Goal: Task Accomplishment & Management: Manage account settings

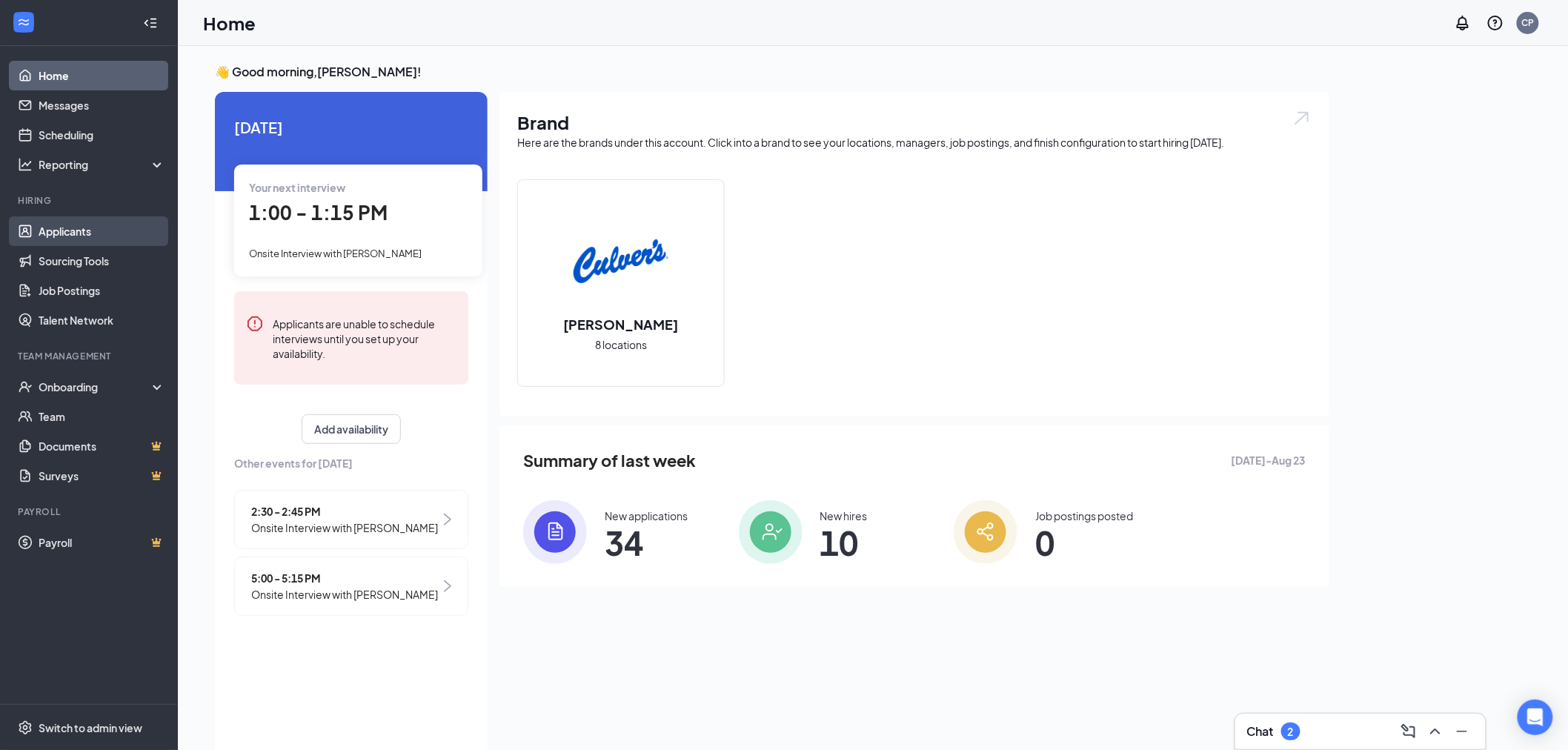
click at [87, 228] on link "Applicants" at bounding box center [101, 231] width 127 height 29
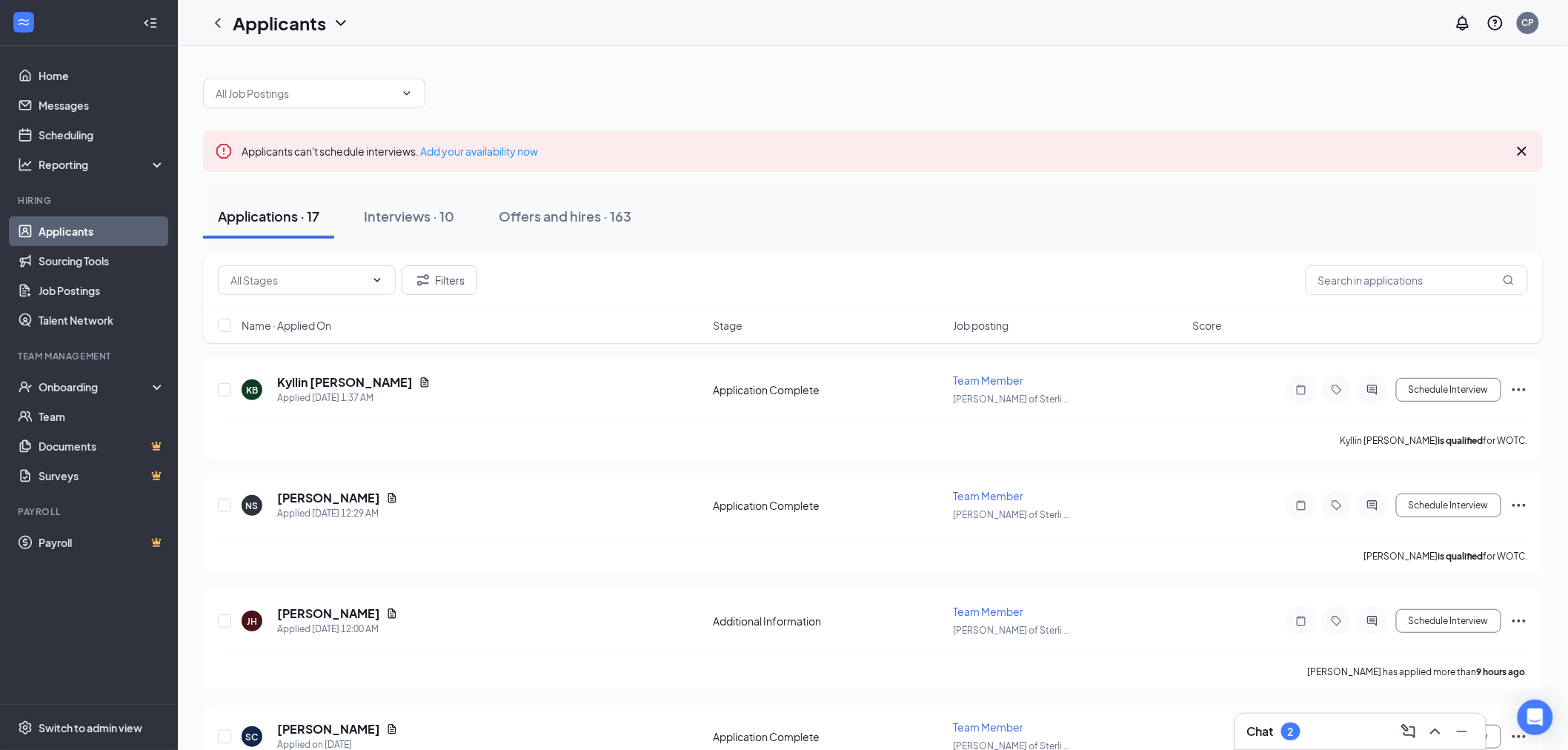
click at [317, 213] on div "Applications · 17" at bounding box center [269, 215] width 101 height 19
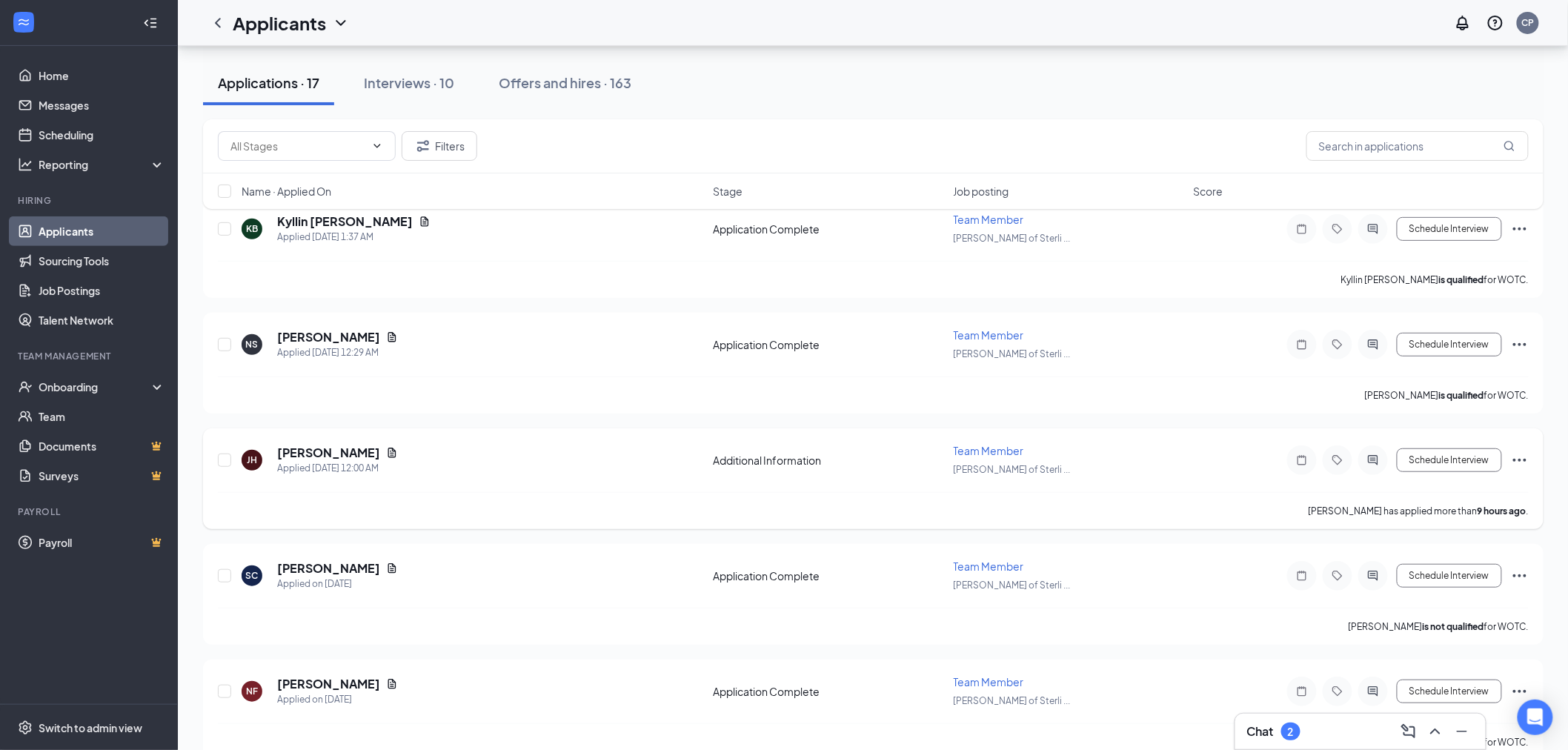
scroll to position [165, 0]
click at [611, 432] on div "[PERSON_NAME] [PERSON_NAME] Applied [DATE] 12:00 AM Additional Information Team…" at bounding box center [873, 474] width 1340 height 100
click at [611, 448] on div "[PERSON_NAME] [PERSON_NAME] Applied [DATE] 12:00 AM" at bounding box center [473, 456] width 463 height 31
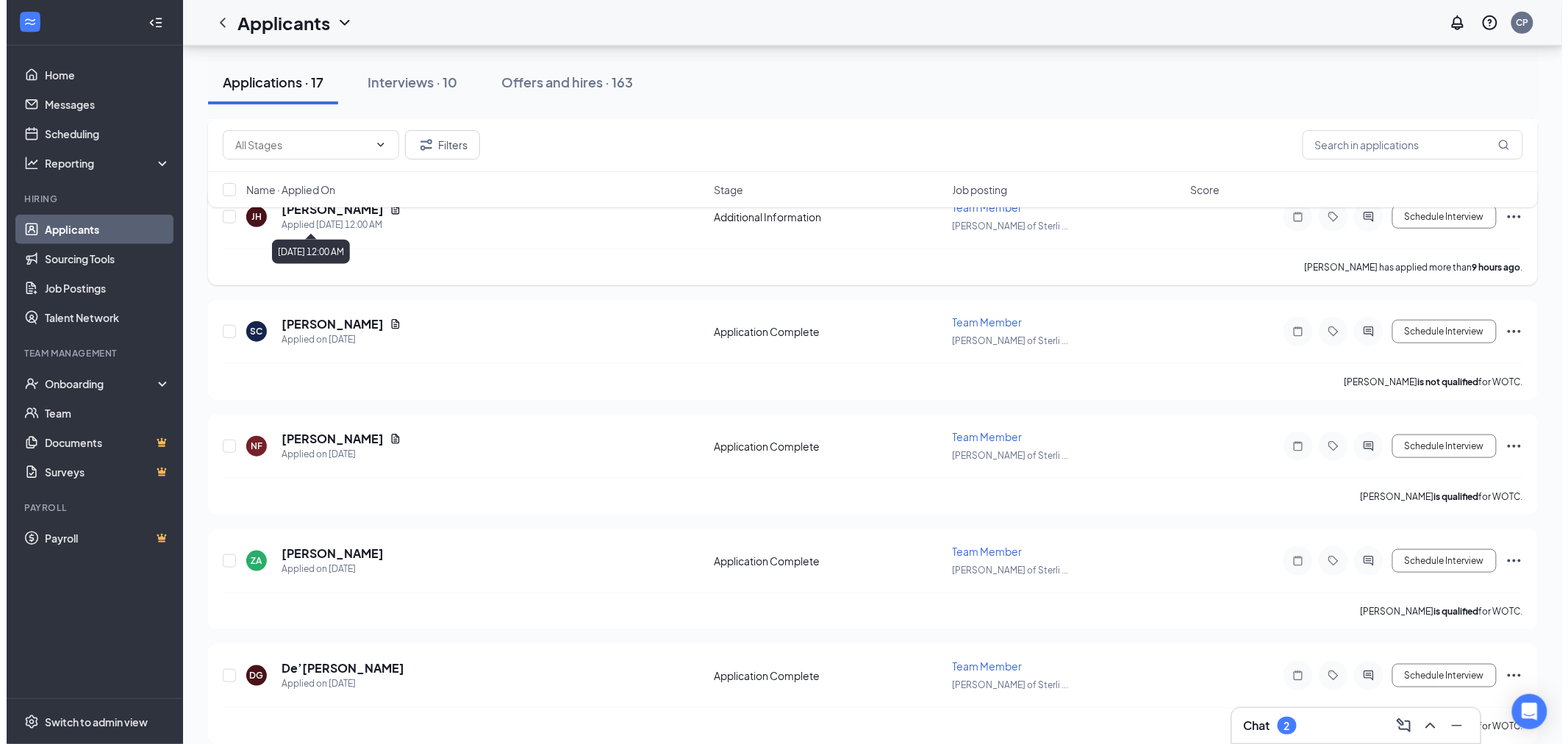
scroll to position [408, 0]
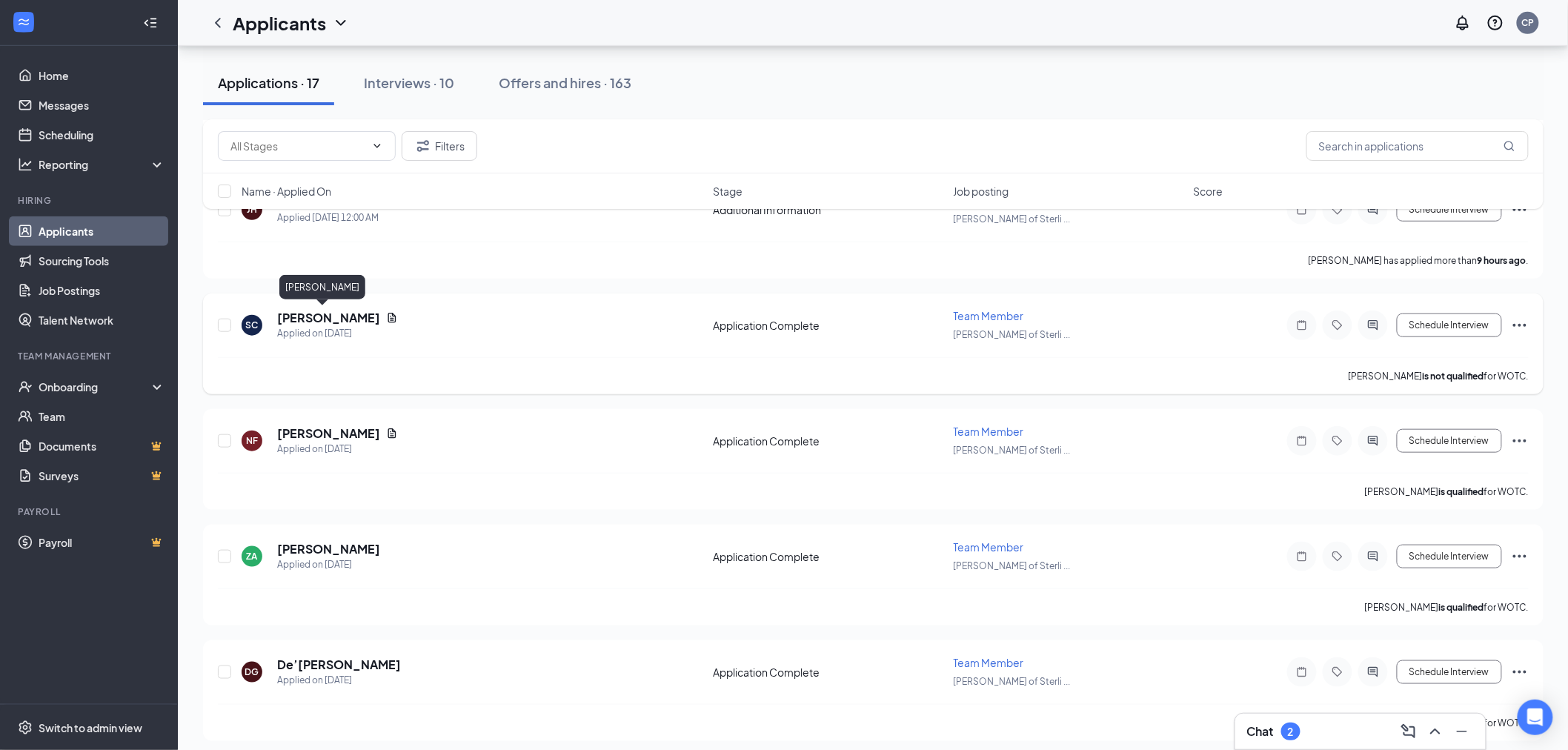
click at [298, 310] on h5 "[PERSON_NAME]" at bounding box center [329, 318] width 103 height 16
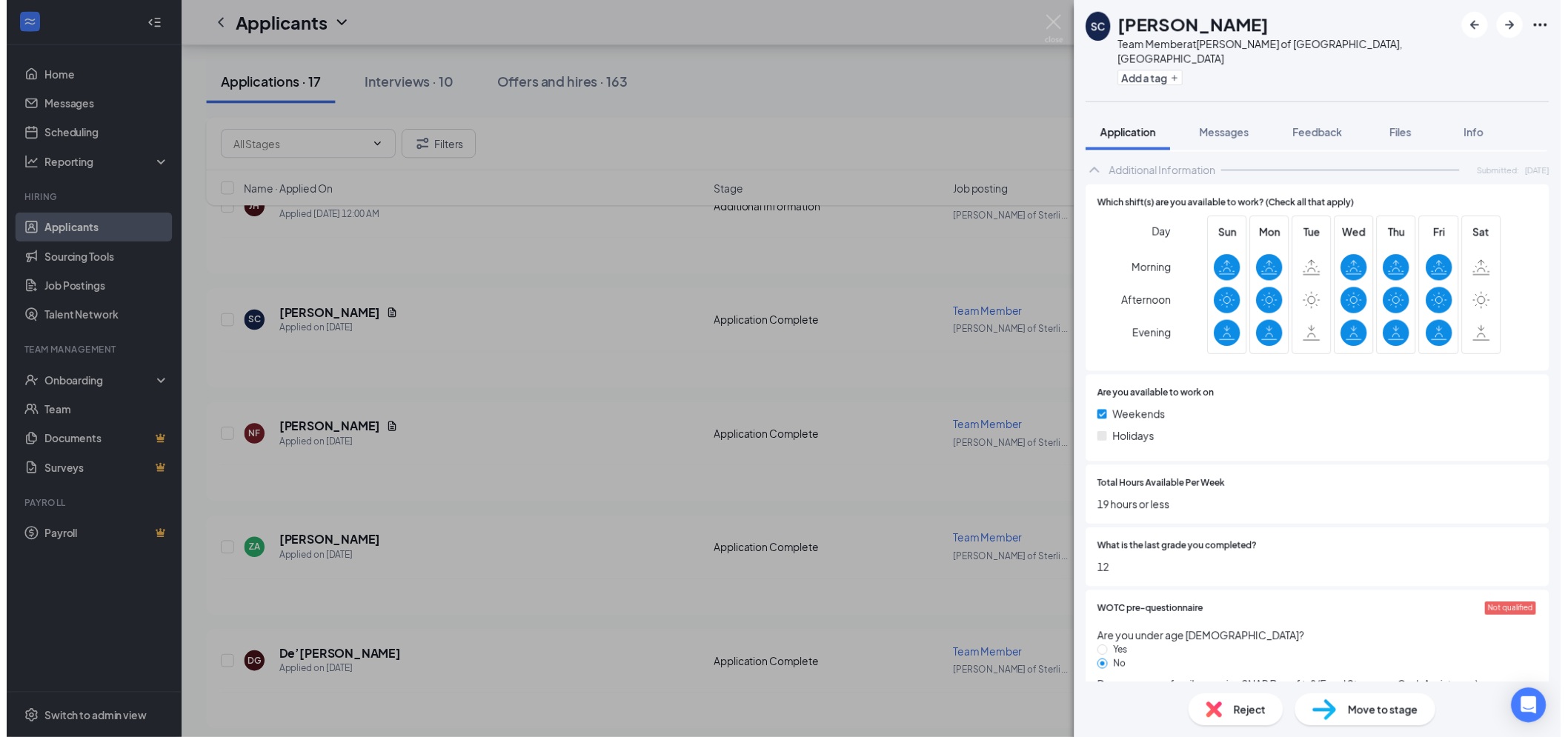
scroll to position [775, 0]
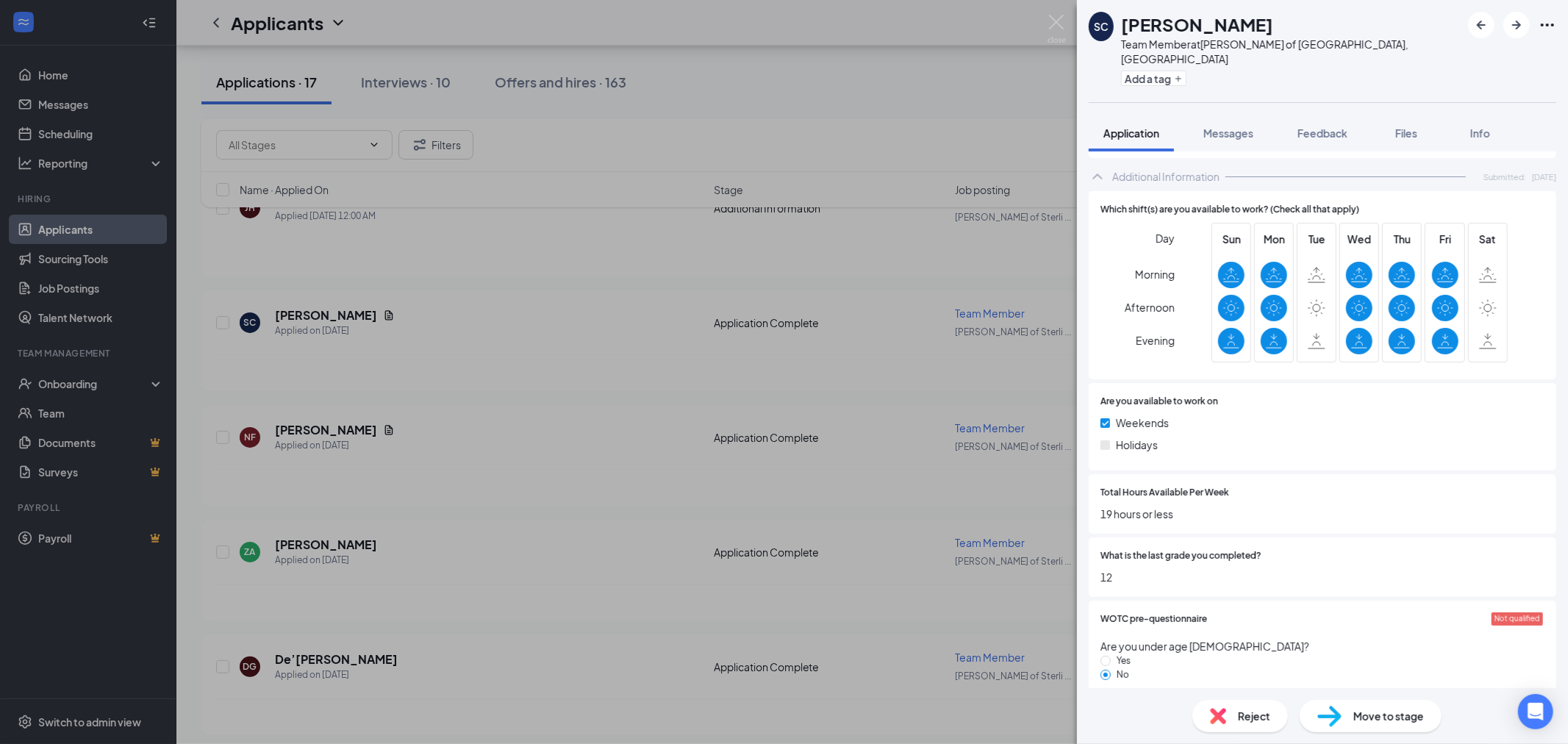
click at [846, 339] on div "SC [PERSON_NAME] Team Member at [GEOGRAPHIC_DATA][PERSON_NAME] of [GEOGRAPHIC_D…" at bounding box center [784, 372] width 1568 height 744
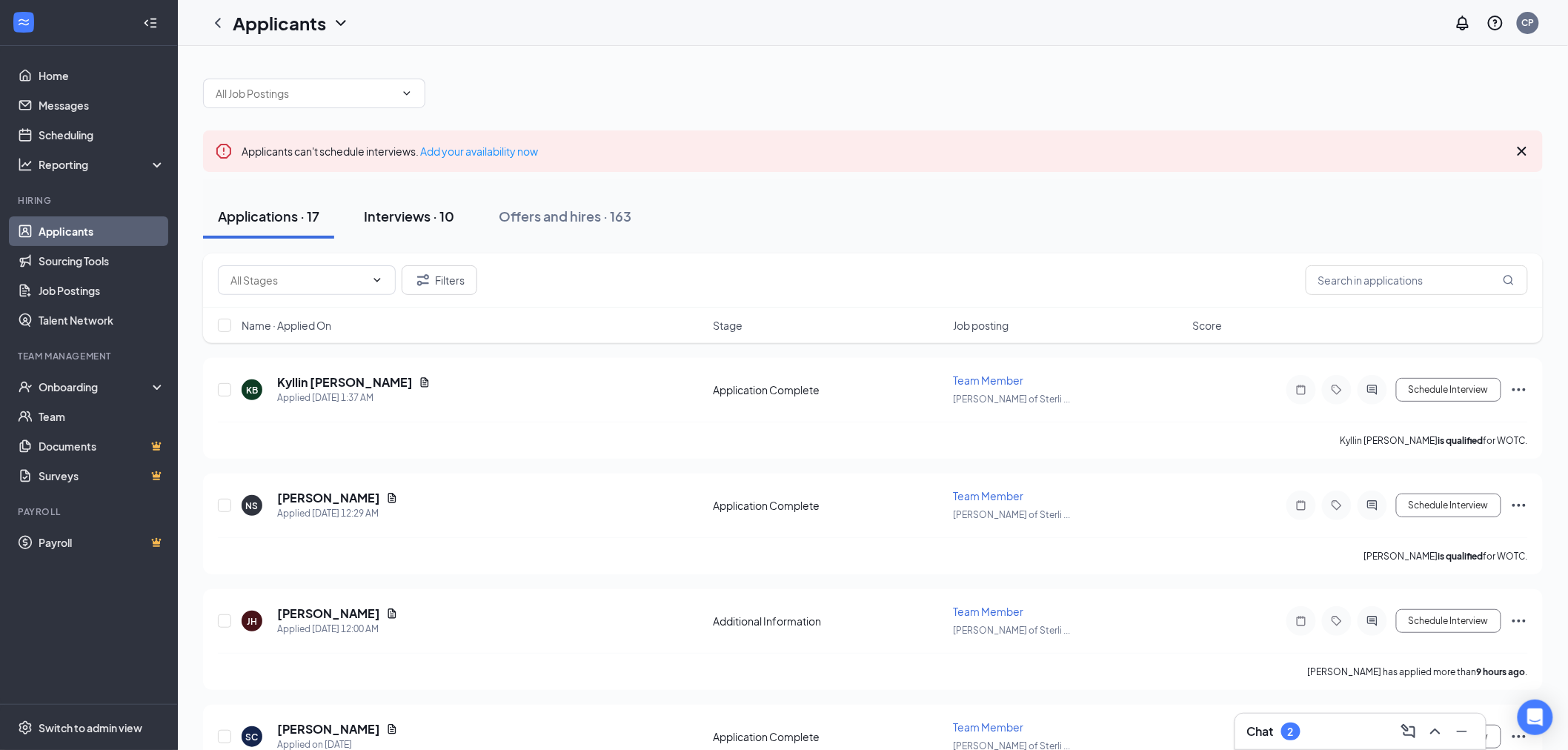
click at [436, 216] on div "Interviews · 10" at bounding box center [409, 215] width 91 height 19
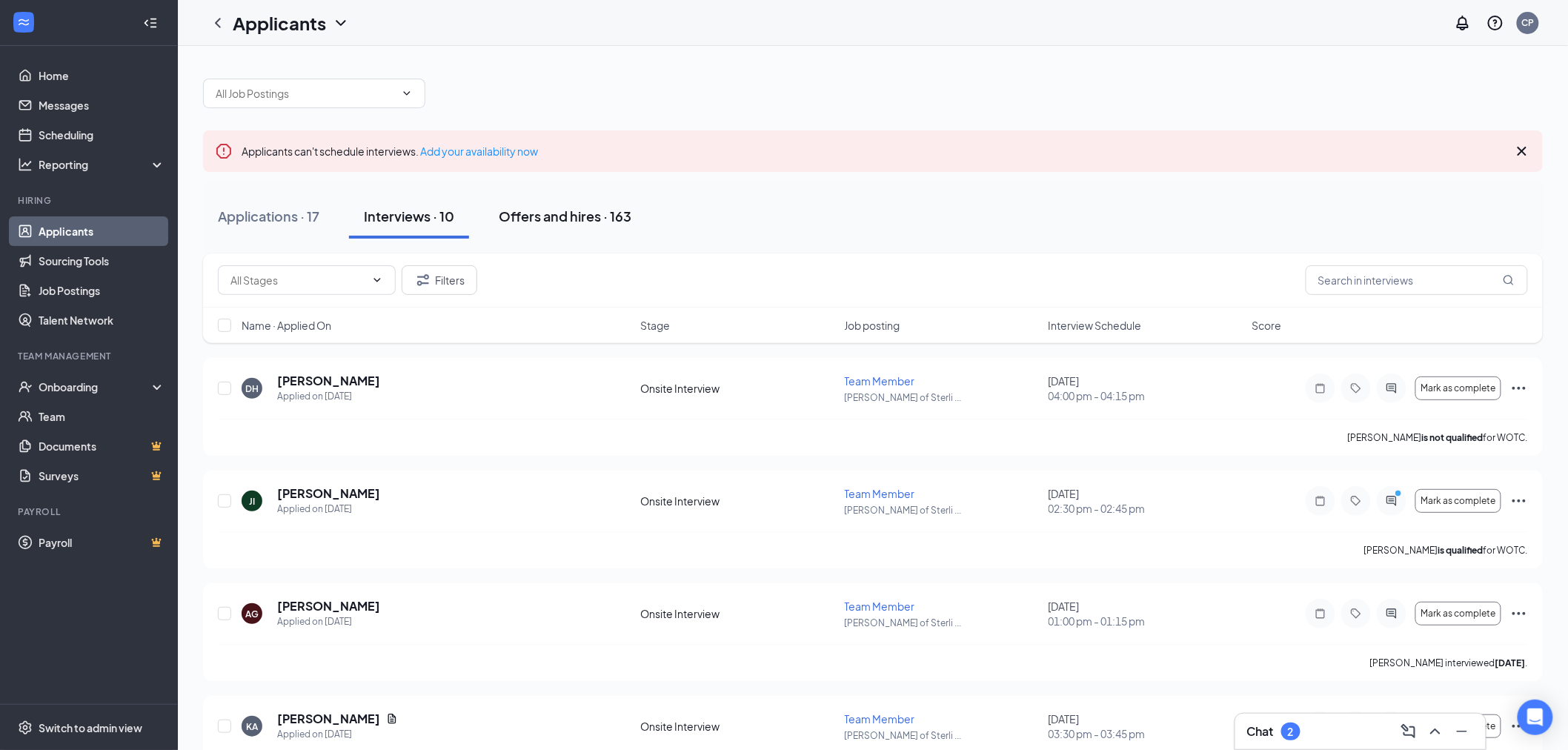
click at [567, 224] on div "Offers and hires · 163" at bounding box center [565, 215] width 133 height 19
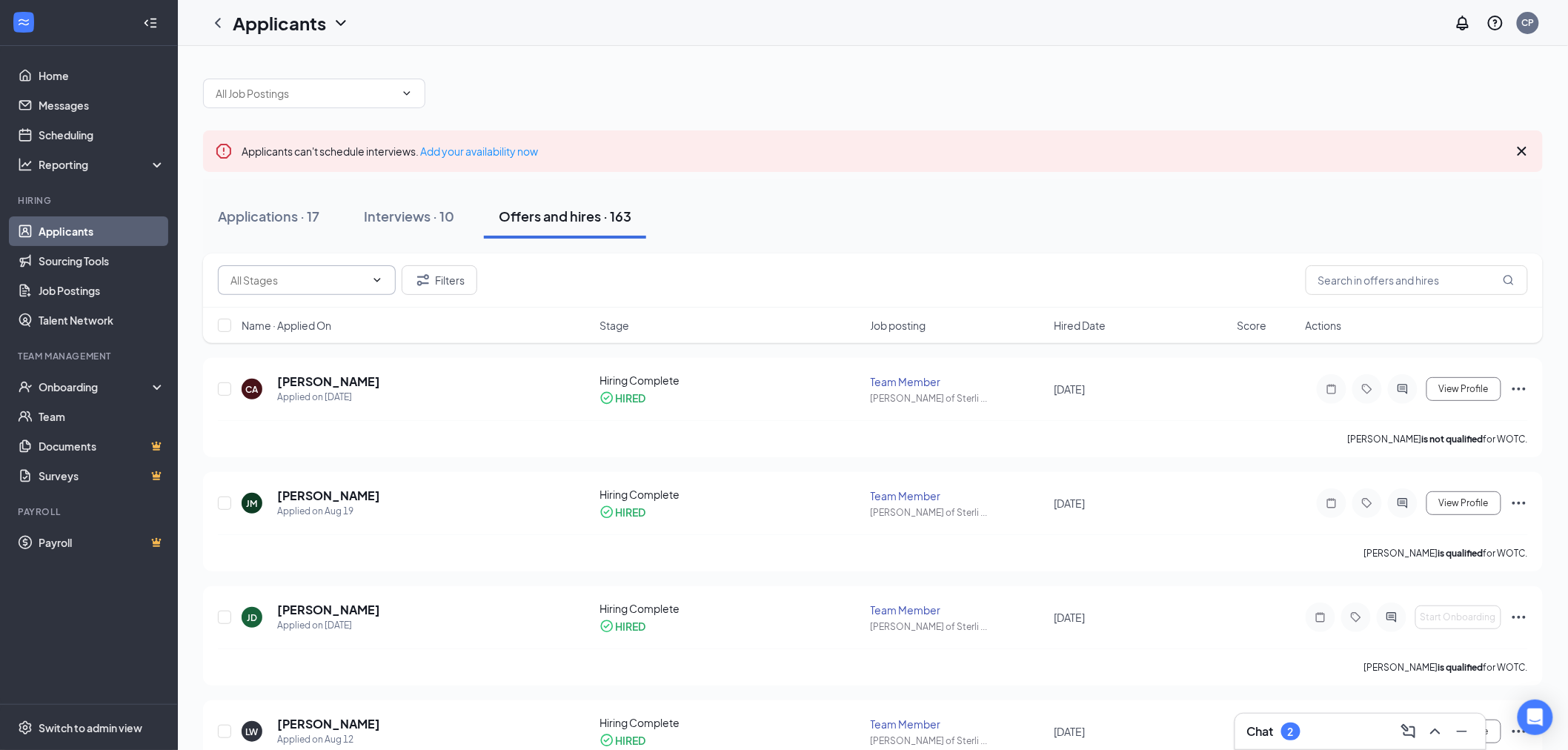
click at [387, 277] on span at bounding box center [307, 280] width 178 height 29
click at [385, 279] on span at bounding box center [307, 280] width 178 height 29
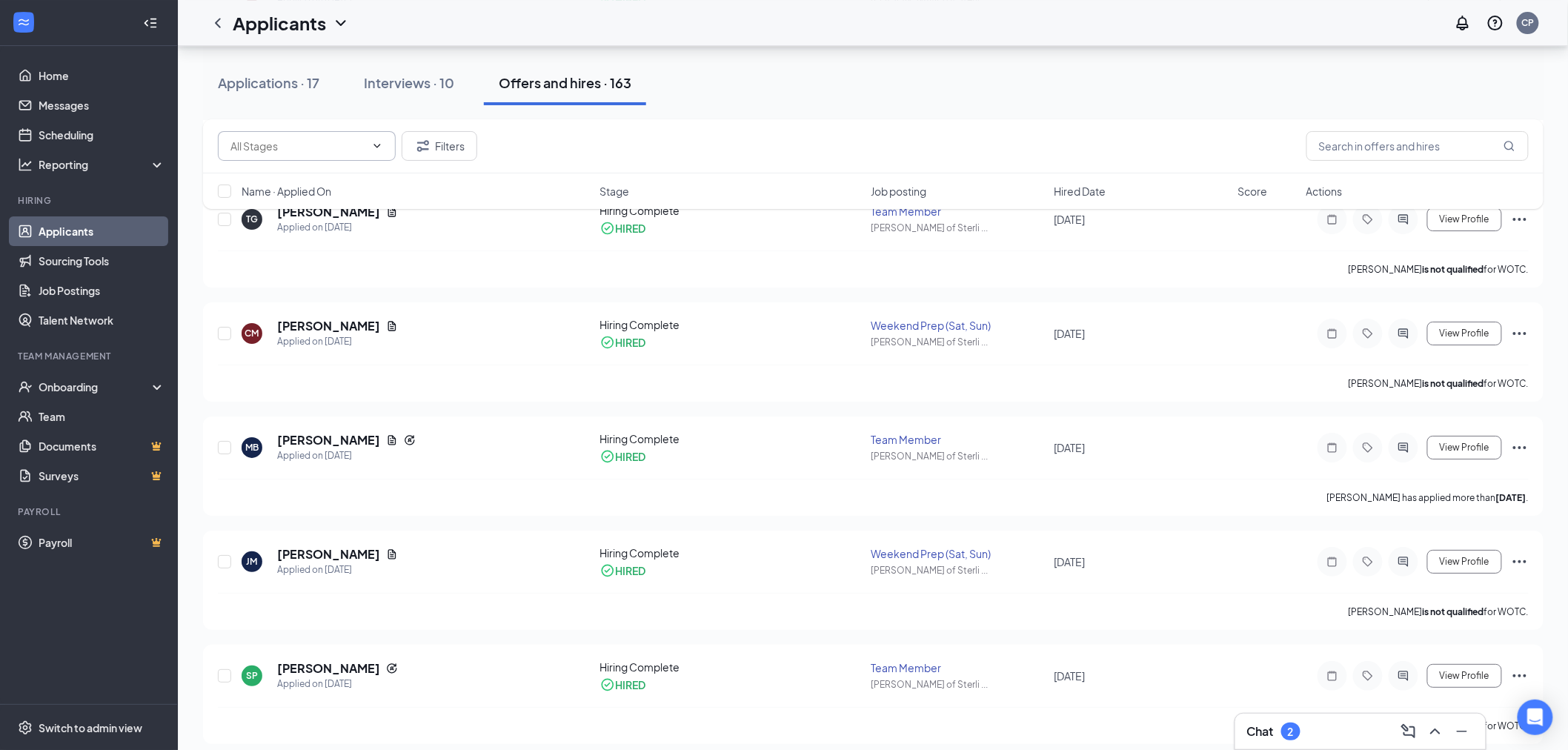
scroll to position [6904, 0]
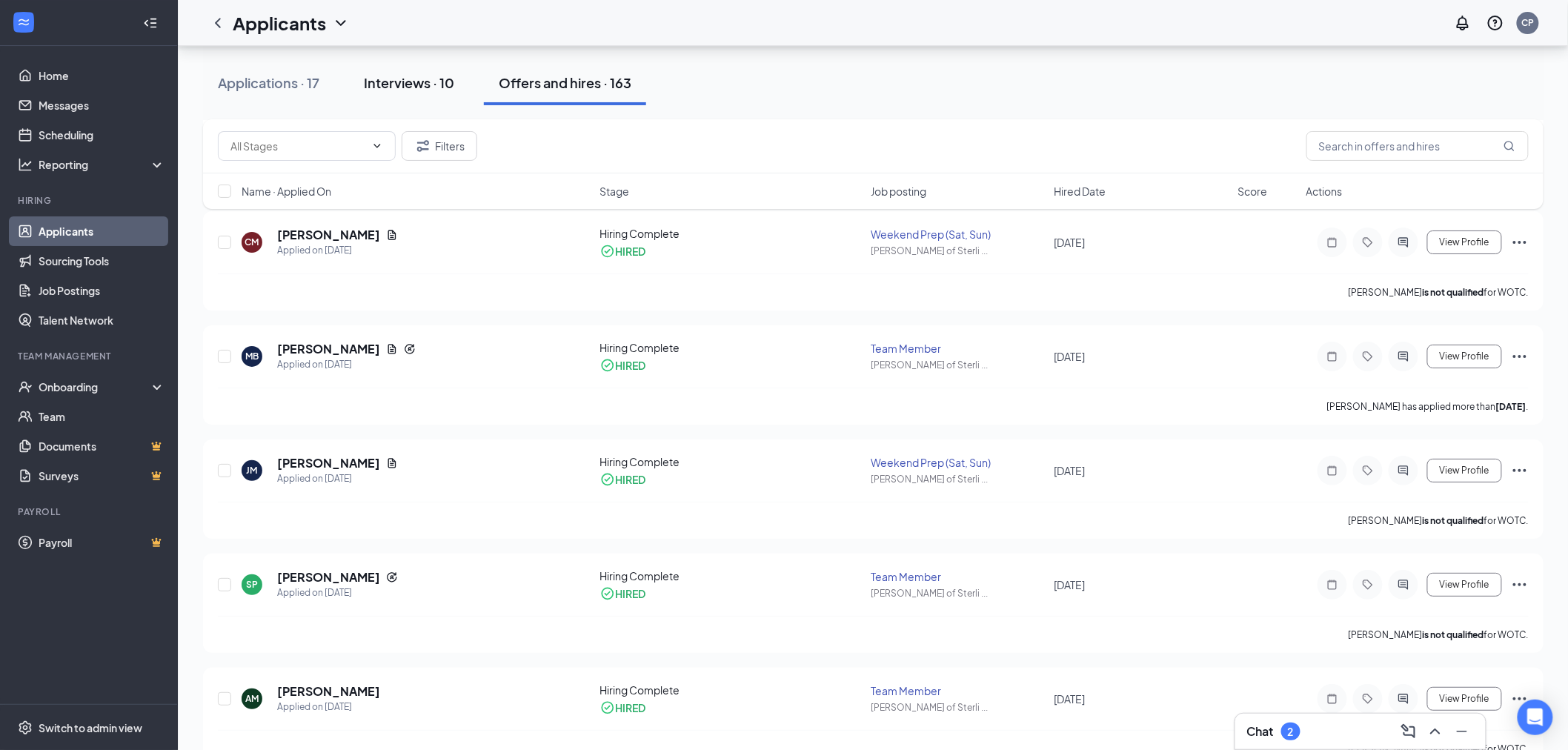
click at [435, 83] on div "Interviews · 10" at bounding box center [409, 82] width 91 height 19
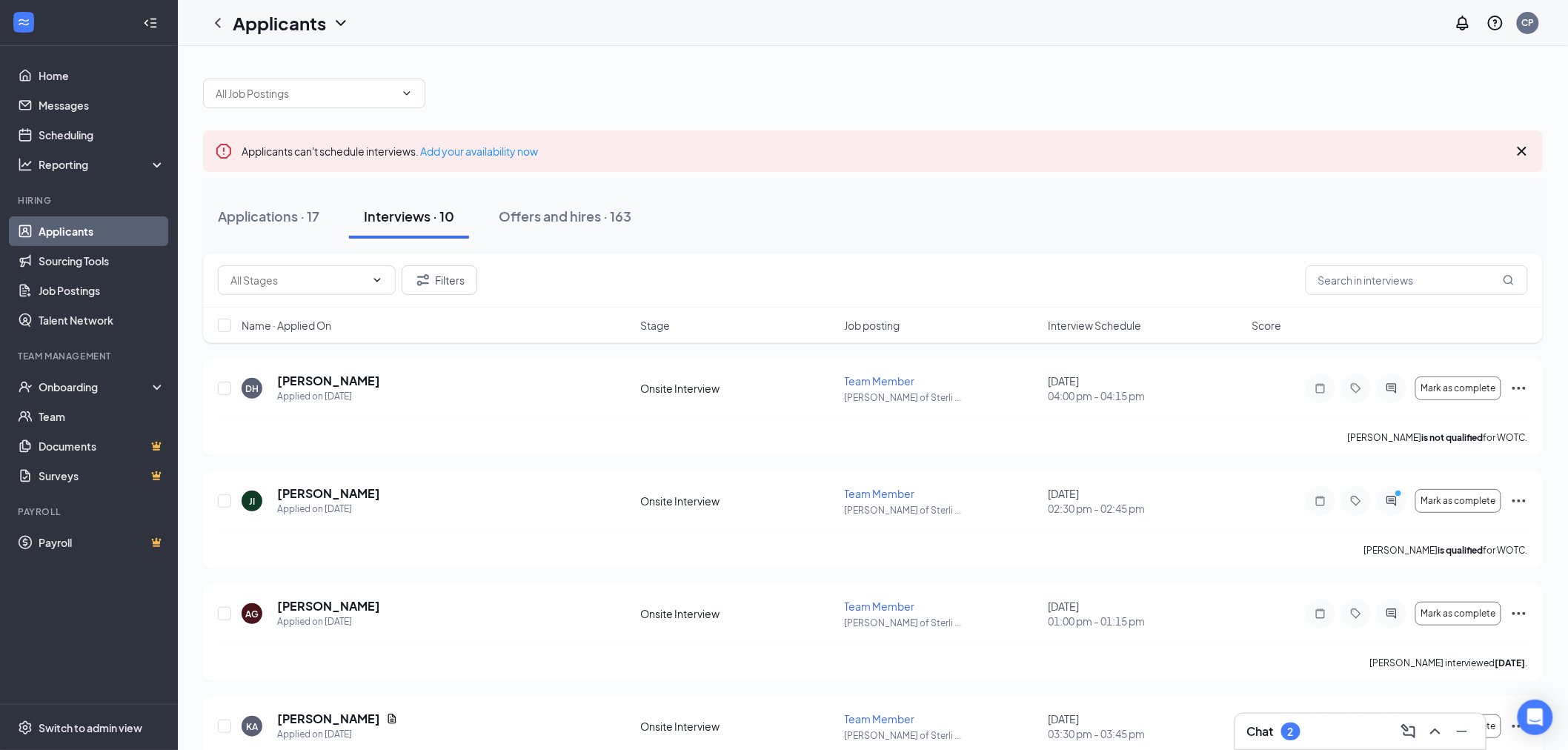
click at [1058, 331] on span "Interview Schedule" at bounding box center [1095, 325] width 93 height 15
click at [1059, 331] on span "Interview Schedule" at bounding box center [1095, 325] width 93 height 15
click at [1046, 242] on div "Applications · 17 Interviews · 10 Offers and hires · 163" at bounding box center [873, 216] width 1339 height 74
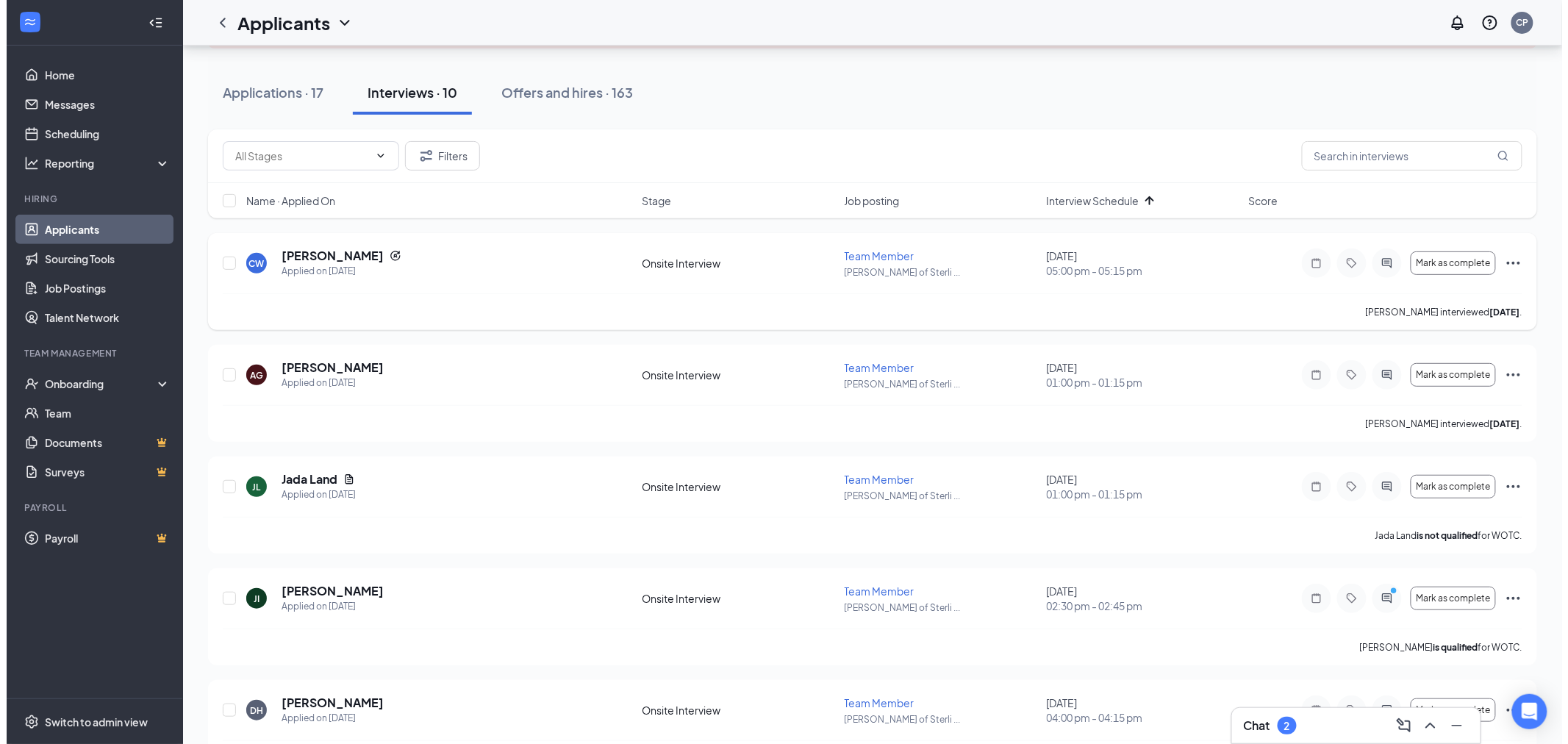
scroll to position [82, 0]
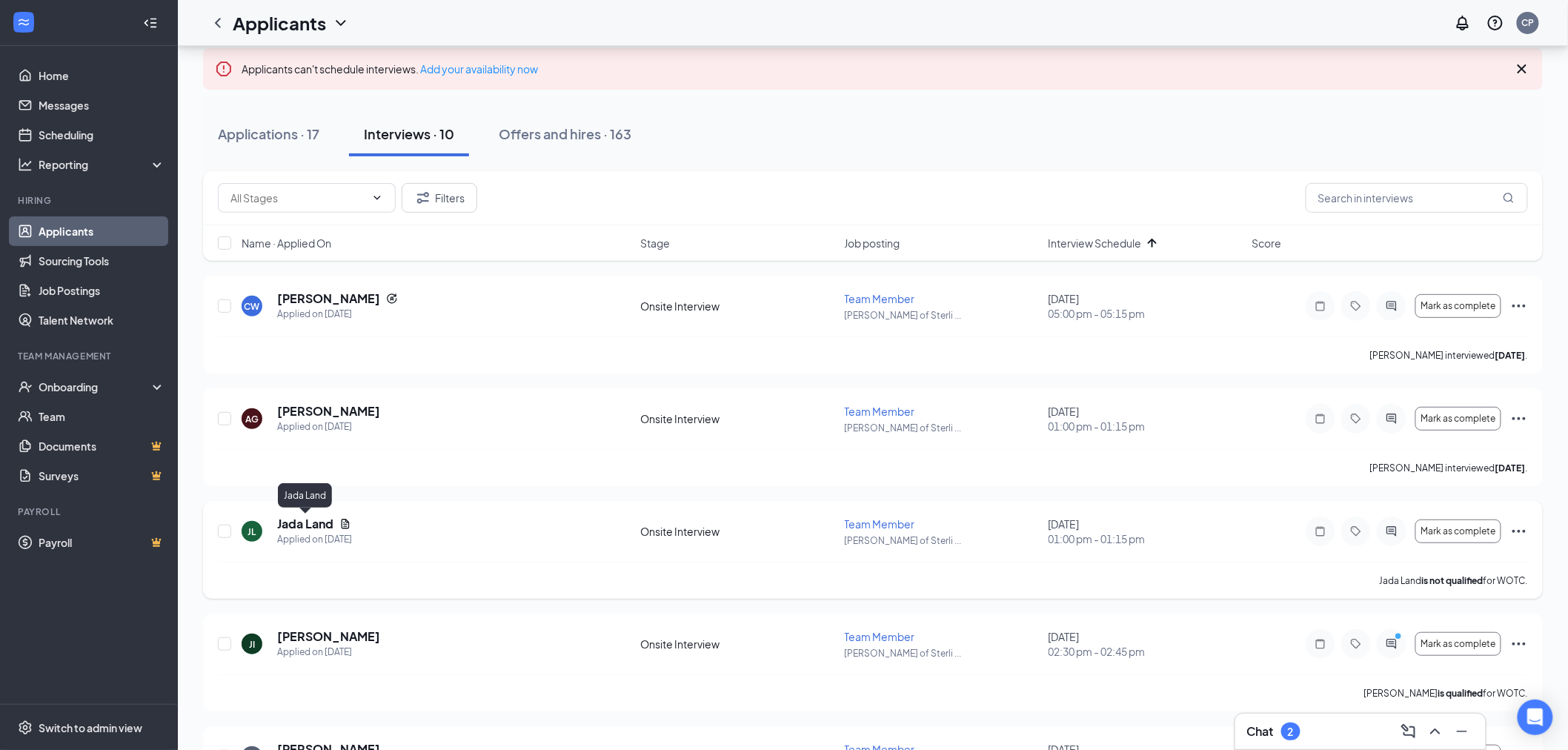
click at [322, 519] on h5 "Jada Land" at bounding box center [305, 524] width 56 height 16
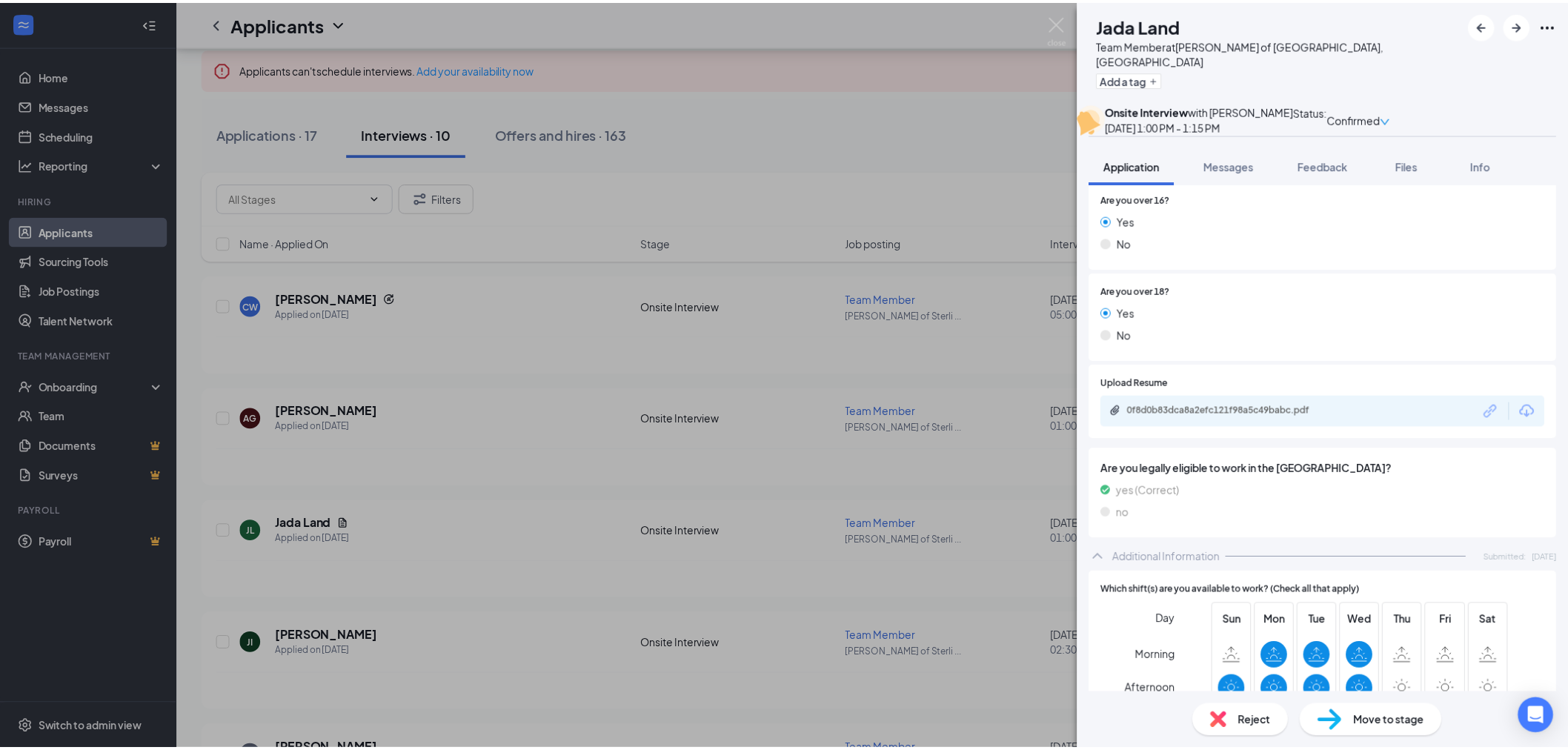
scroll to position [426, 0]
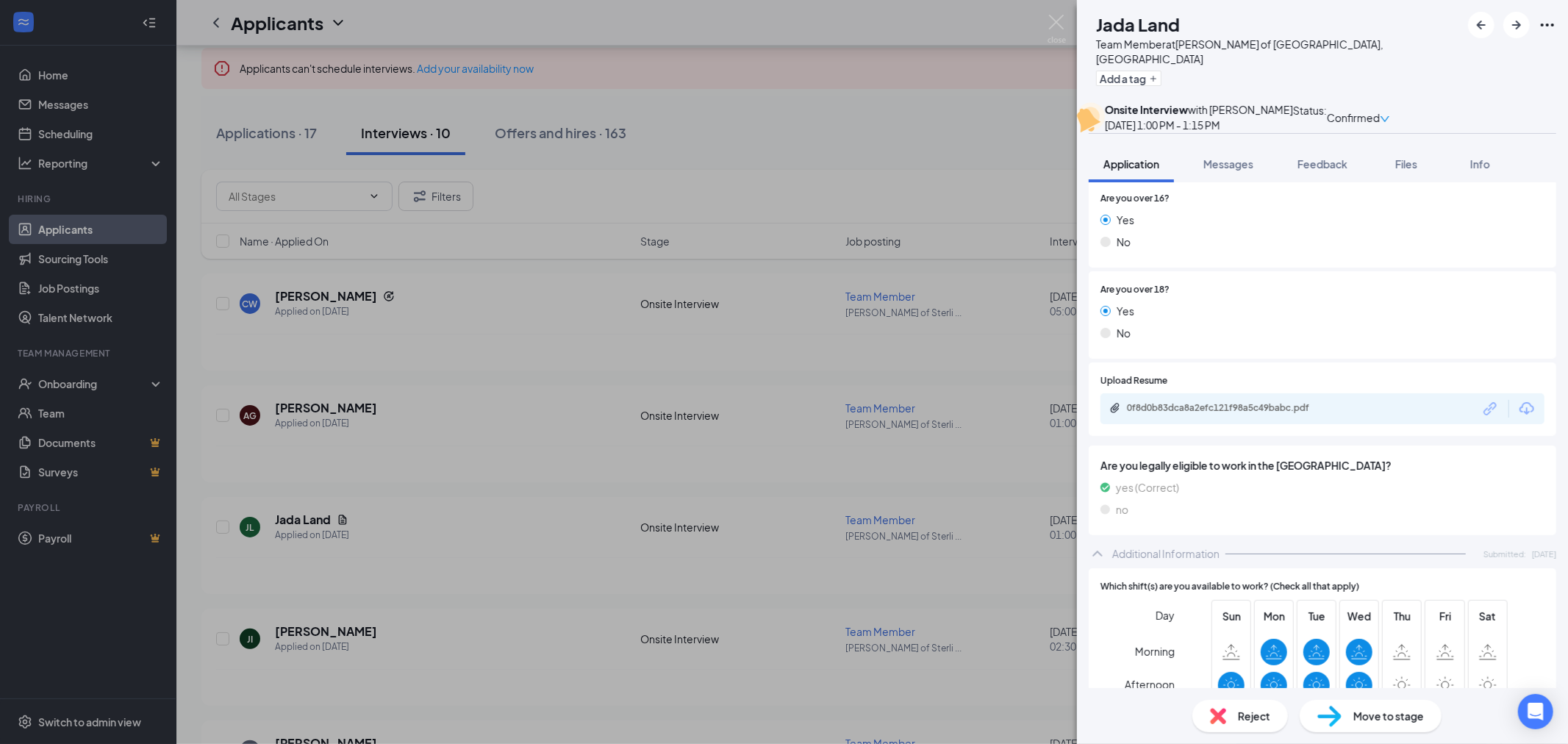
click at [1296, 414] on div "0f8d0b83dca8a2efc121f98a5c49babc.pdf" at bounding box center [1322, 409] width 444 height 31
click at [1299, 414] on div "0f8d0b83dca8a2efc121f98a5c49babc.pdf" at bounding box center [1230, 408] width 206 height 12
click at [695, 240] on div "JL Jada Land Team Member at [GEOGRAPHIC_DATA][PERSON_NAME] of [GEOGRAPHIC_DATA]…" at bounding box center [784, 372] width 1568 height 744
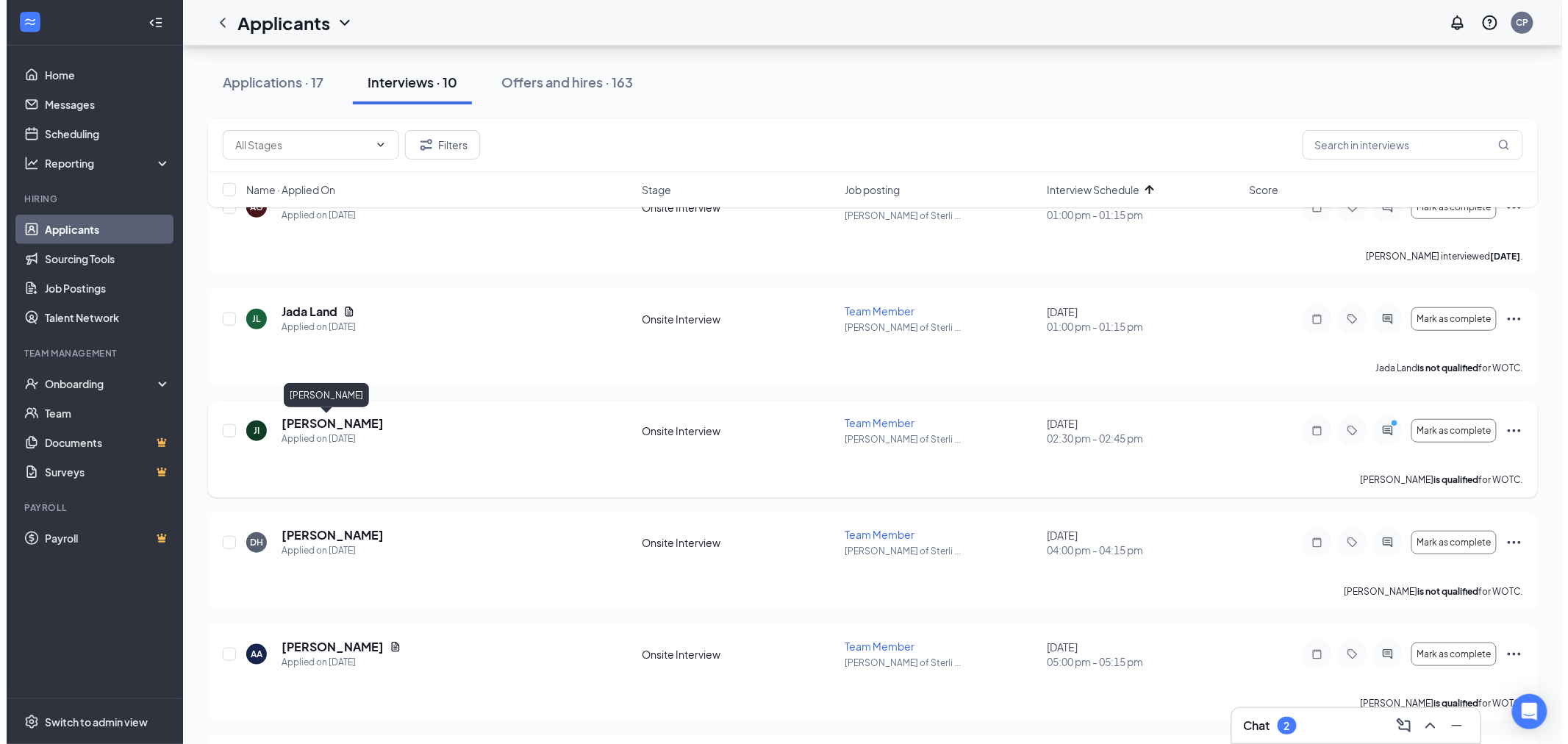
scroll to position [326, 0]
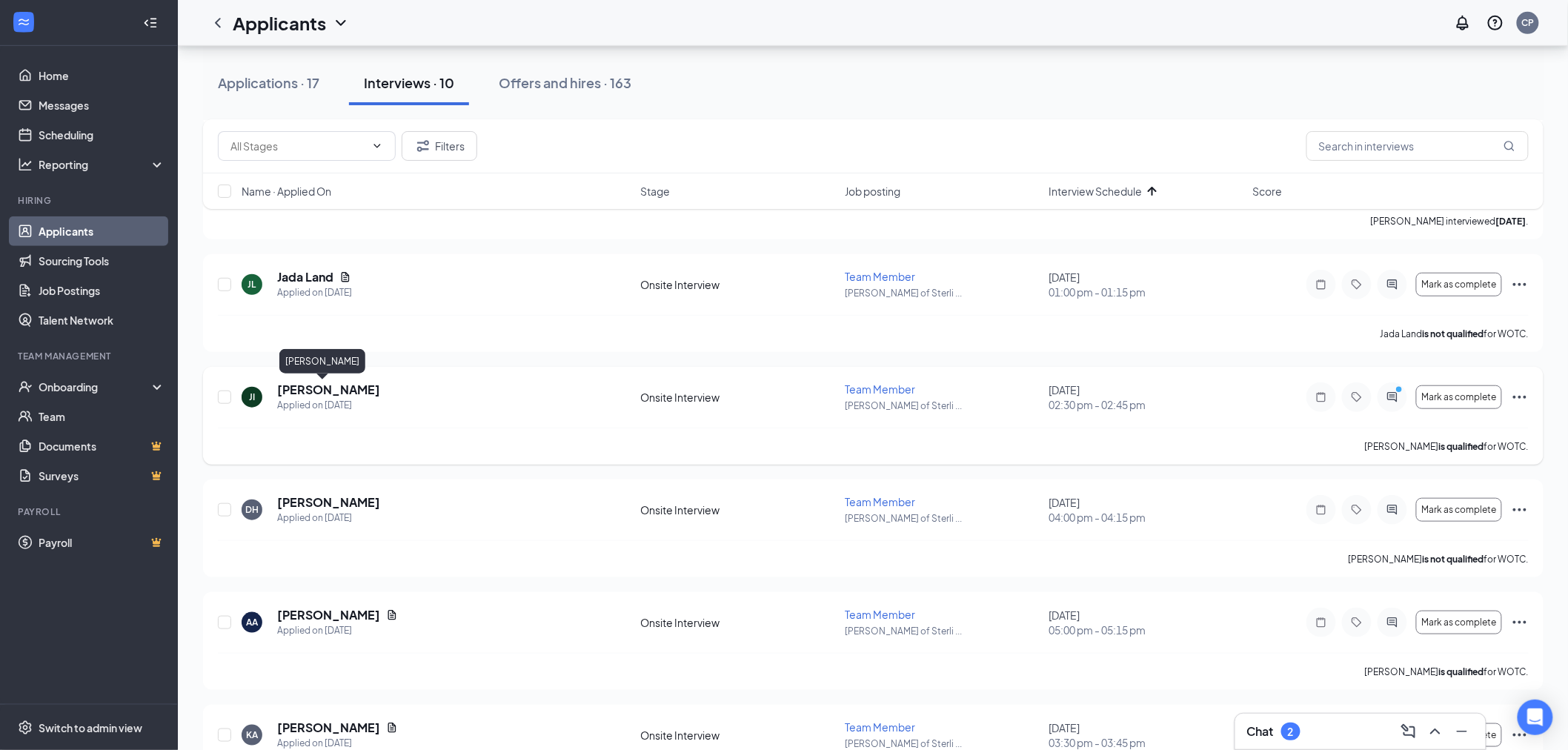
click at [314, 387] on h5 "[PERSON_NAME]" at bounding box center [329, 390] width 103 height 16
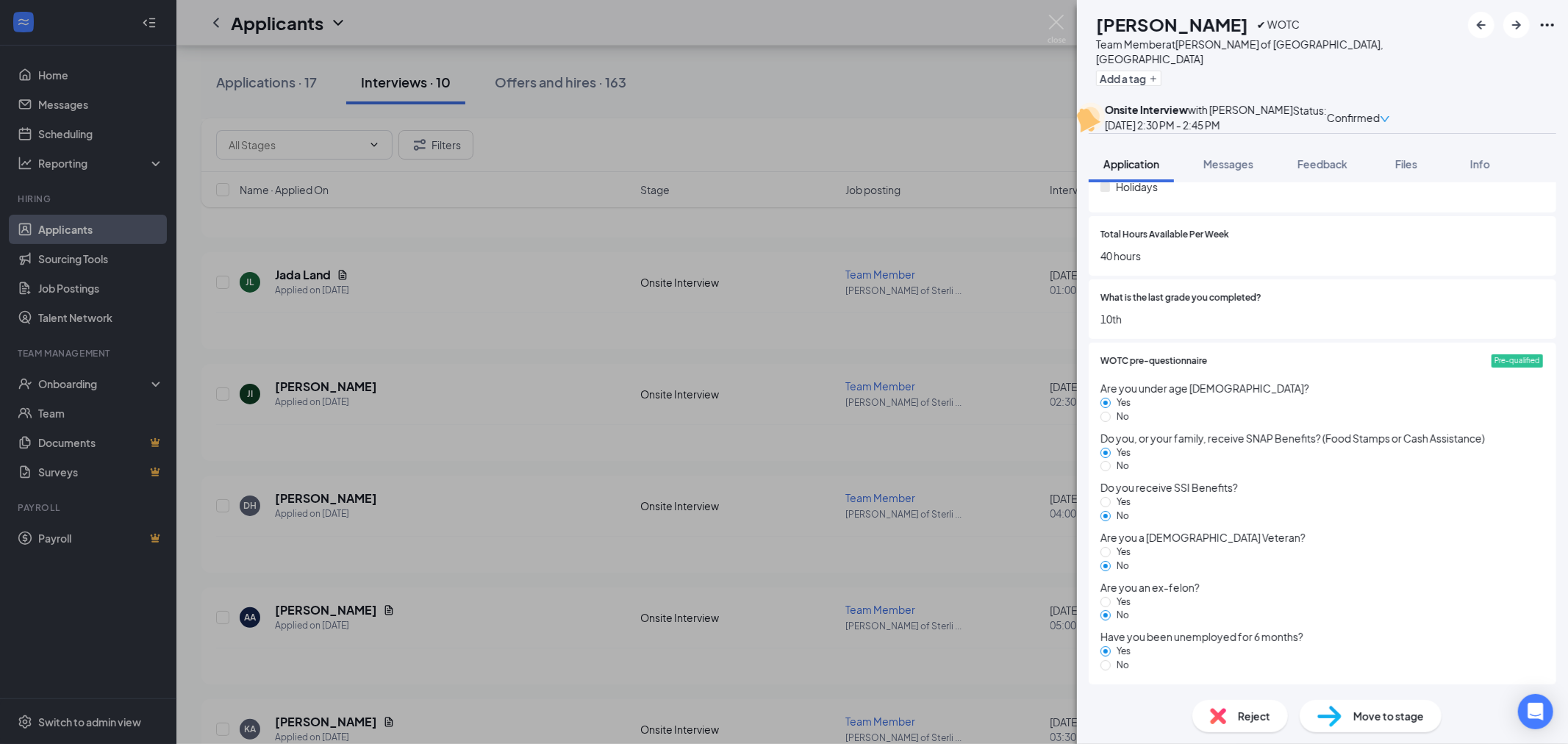
scroll to position [996, 0]
click at [1491, 36] on ul "View full application Flag applicant" at bounding box center [1434, 62] width 113 height 53
click at [1482, 45] on link "View full application" at bounding box center [1434, 51] width 95 height 16
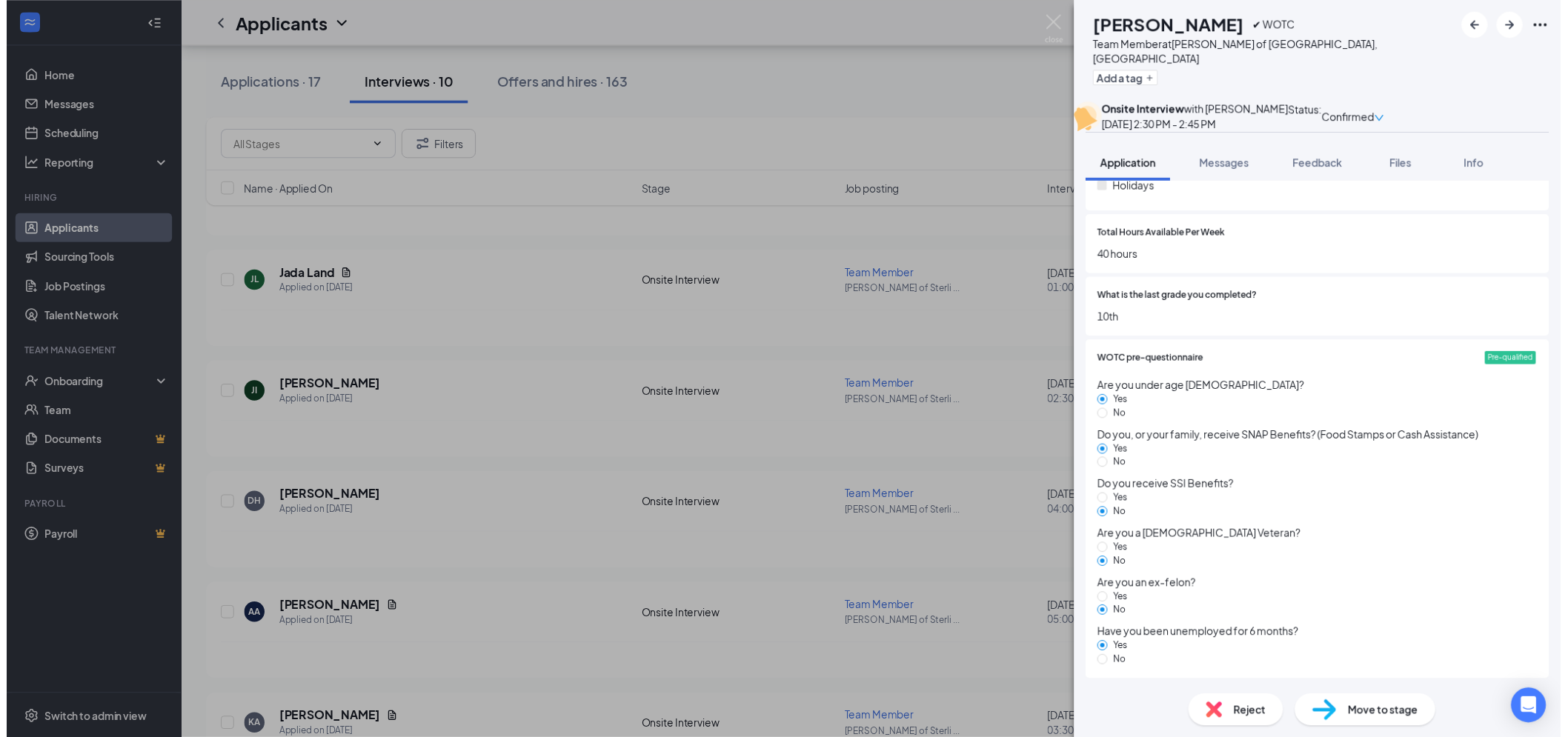
scroll to position [998, 0]
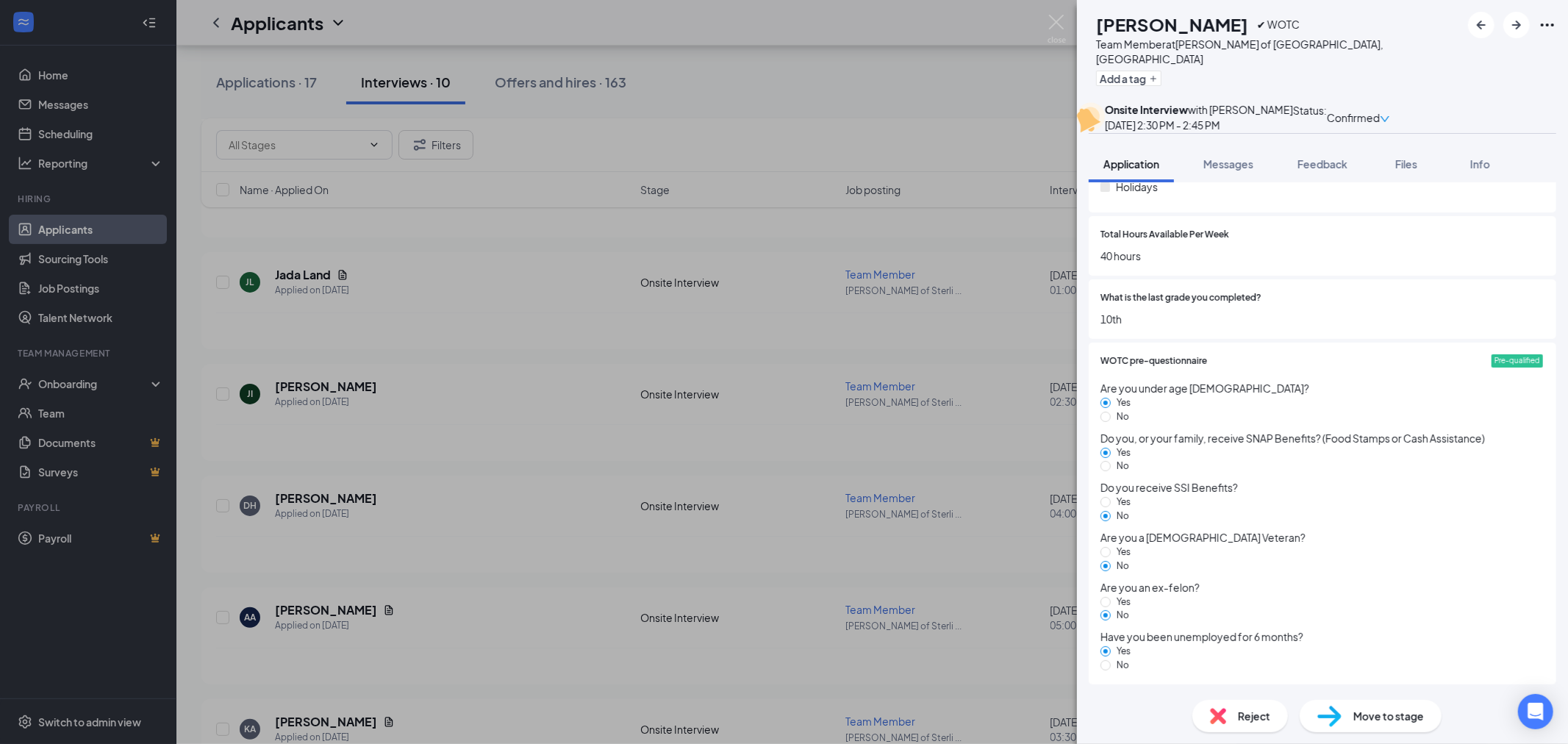
click at [529, 172] on div "JI [PERSON_NAME] ✔ WOTC Team Member at [PERSON_NAME] of [GEOGRAPHIC_DATA], [GEO…" at bounding box center [784, 372] width 1568 height 744
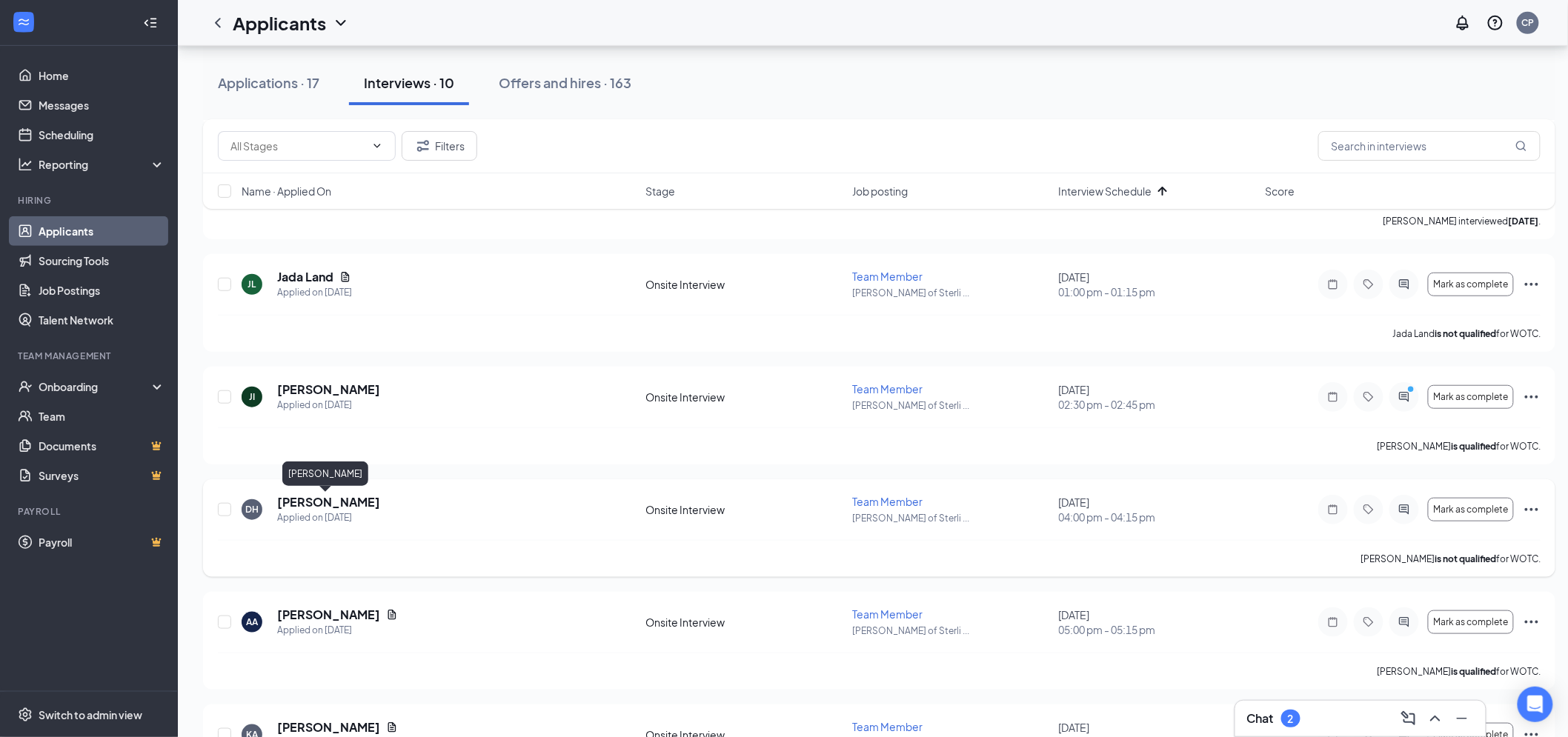
click at [353, 508] on h5 "[PERSON_NAME]" at bounding box center [329, 503] width 103 height 16
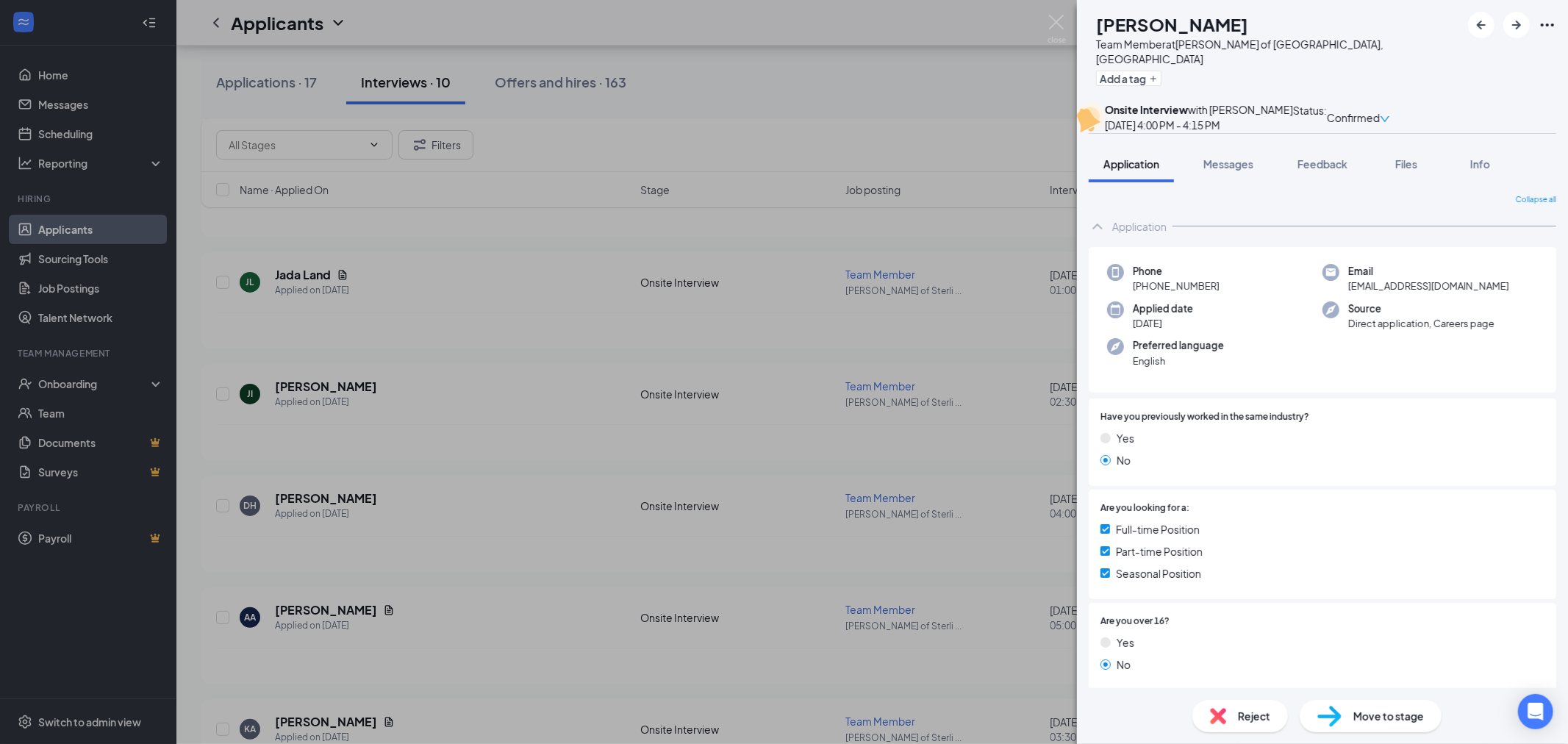
click at [1567, 23] on div "DH [PERSON_NAME] Team Member at [GEOGRAPHIC_DATA][PERSON_NAME] of [GEOGRAPHIC_D…" at bounding box center [1322, 51] width 491 height 102
click at [1552, 26] on icon "Ellipses" at bounding box center [1547, 25] width 18 height 18
click at [1482, 48] on link "View full application" at bounding box center [1434, 51] width 95 height 16
click at [672, 355] on div "DH [PERSON_NAME] Team Member at [GEOGRAPHIC_DATA][PERSON_NAME] of [GEOGRAPHIC_D…" at bounding box center [784, 372] width 1568 height 744
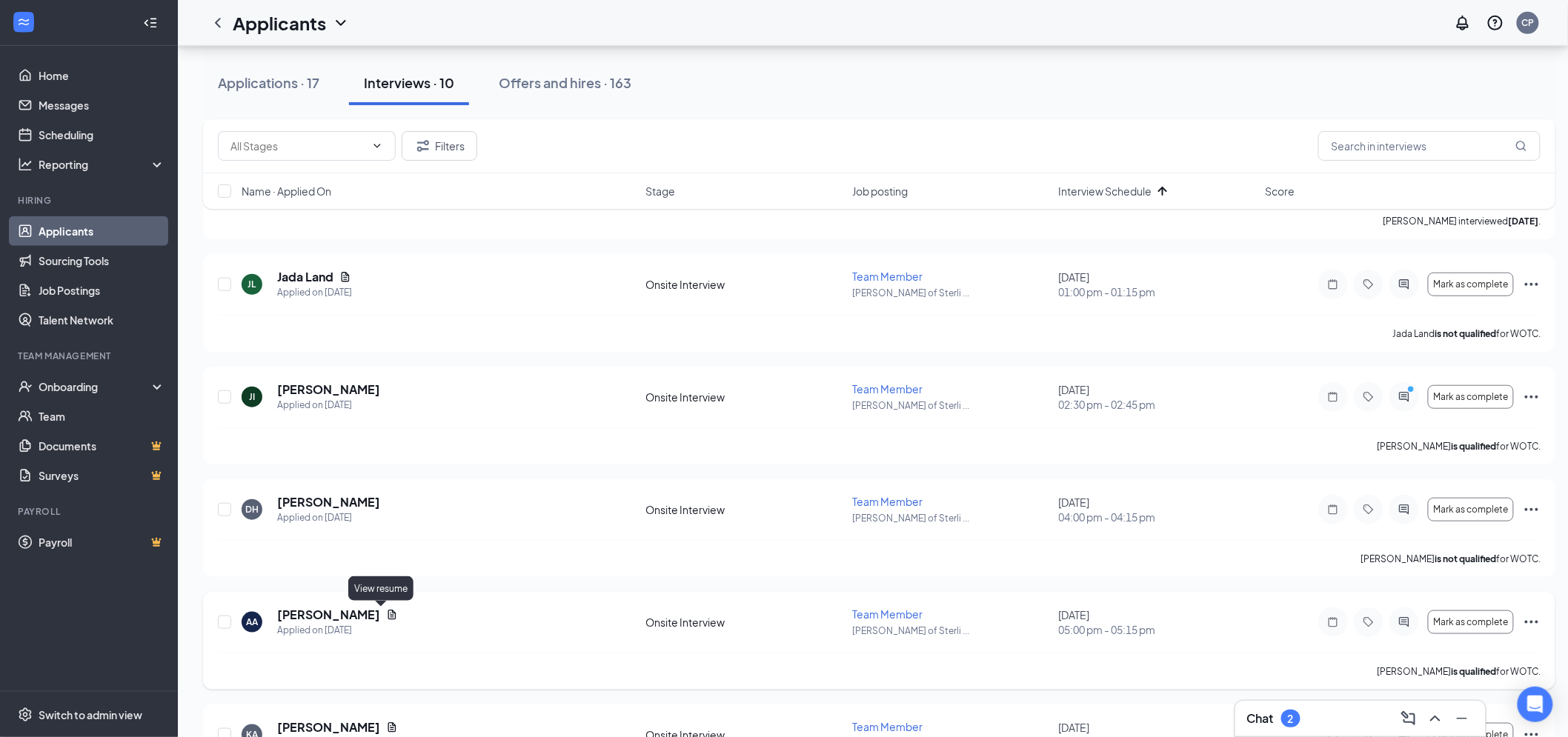
click at [389, 619] on icon "Document" at bounding box center [393, 615] width 8 height 10
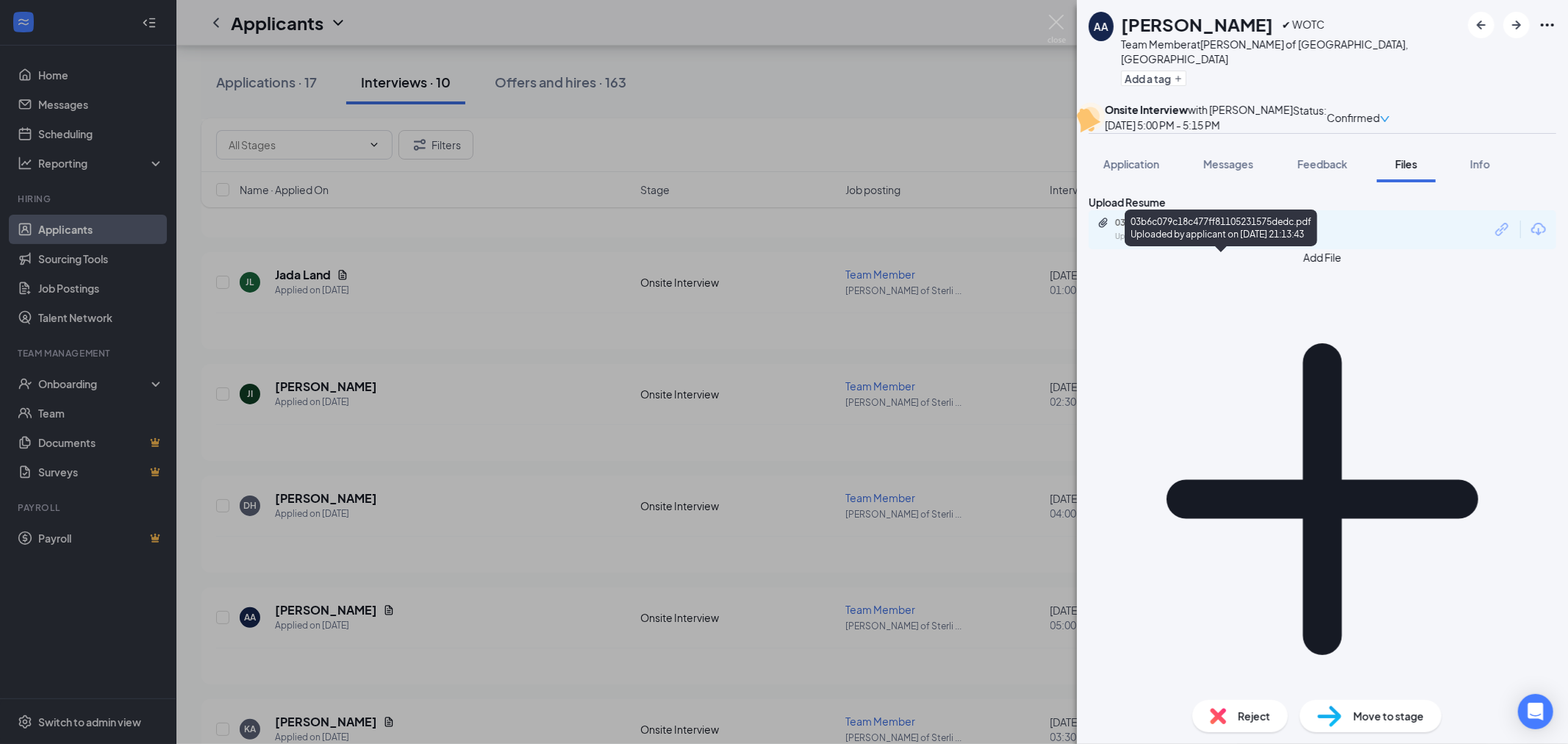
click at [1305, 243] on div "Uploaded by applicant on [DATE] 21:13:43" at bounding box center [1225, 236] width 220 height 12
click at [724, 537] on div "AA [PERSON_NAME] ✔ WOTC Team Member at [PERSON_NAME] of [GEOGRAPHIC_DATA], [GEO…" at bounding box center [784, 372] width 1568 height 744
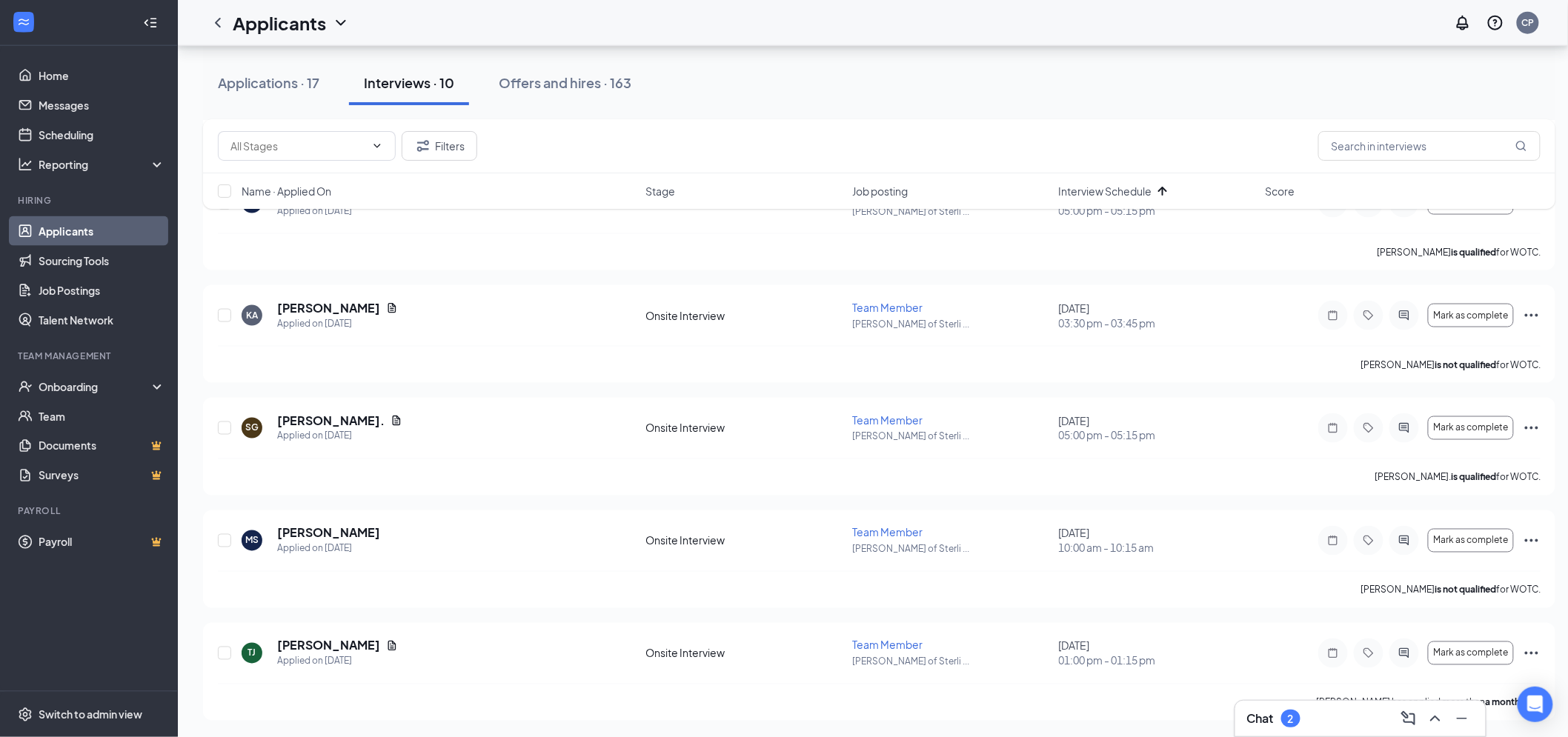
scroll to position [750, 0]
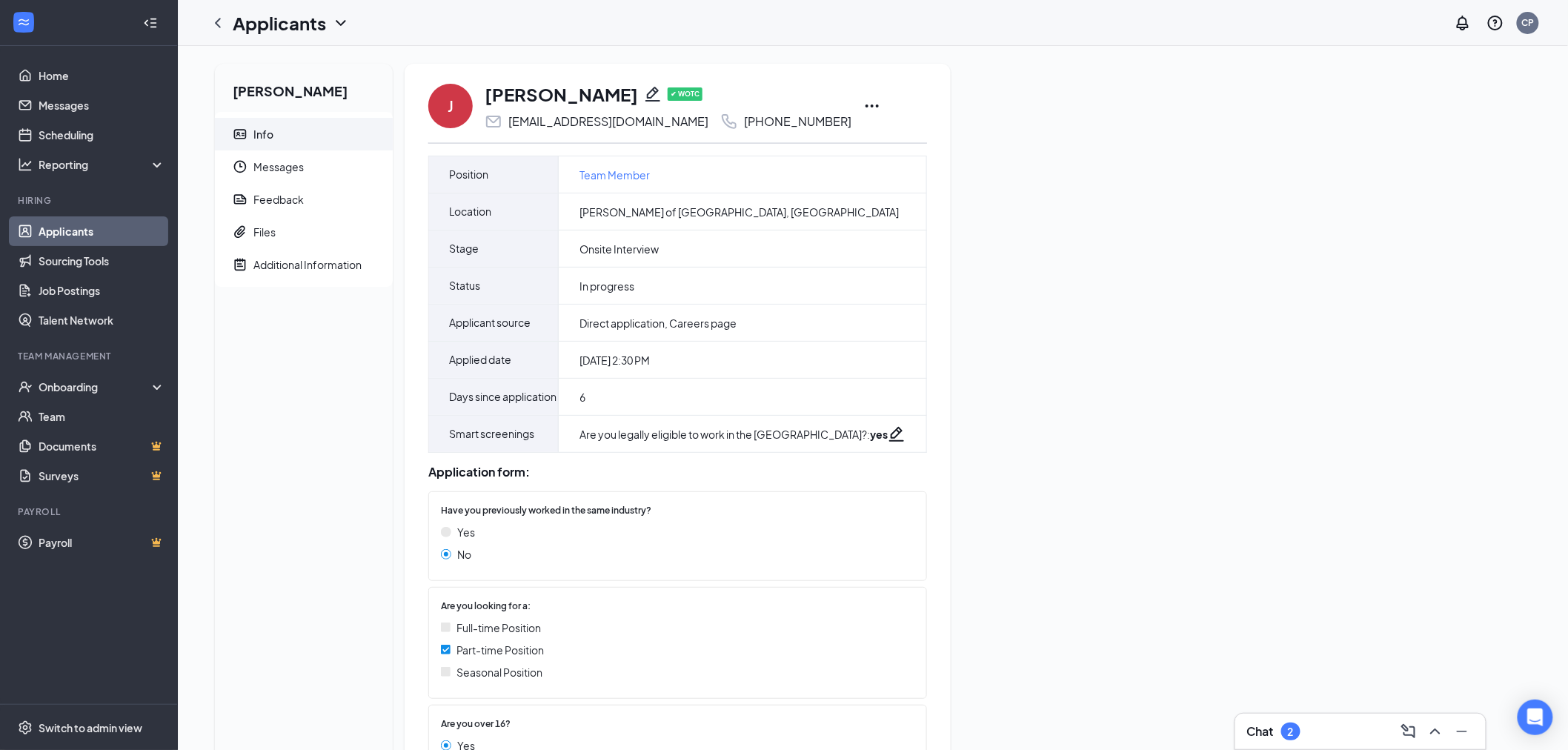
click at [864, 108] on icon "Ellipses" at bounding box center [873, 106] width 18 height 18
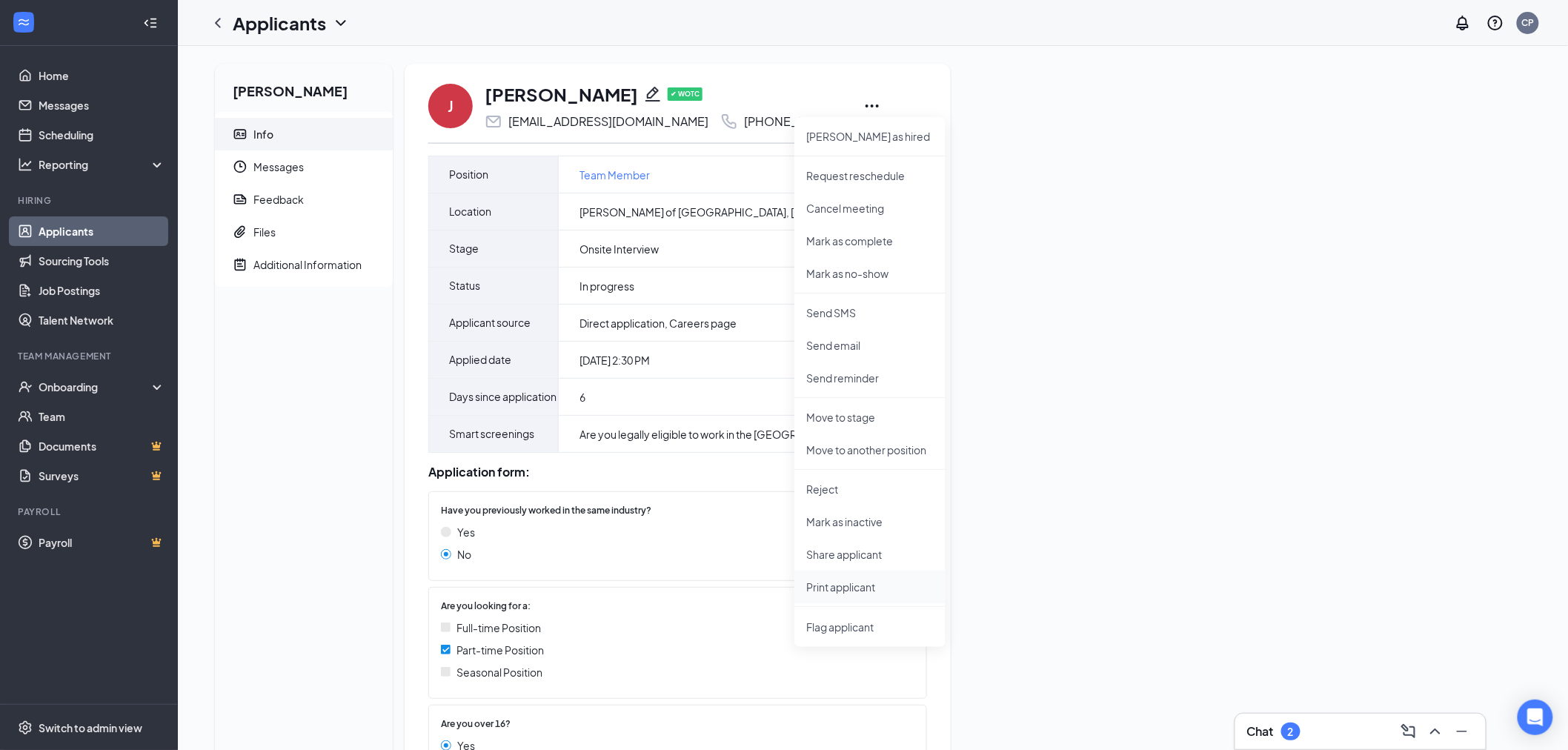
click at [861, 590] on p "Print applicant" at bounding box center [870, 587] width 127 height 15
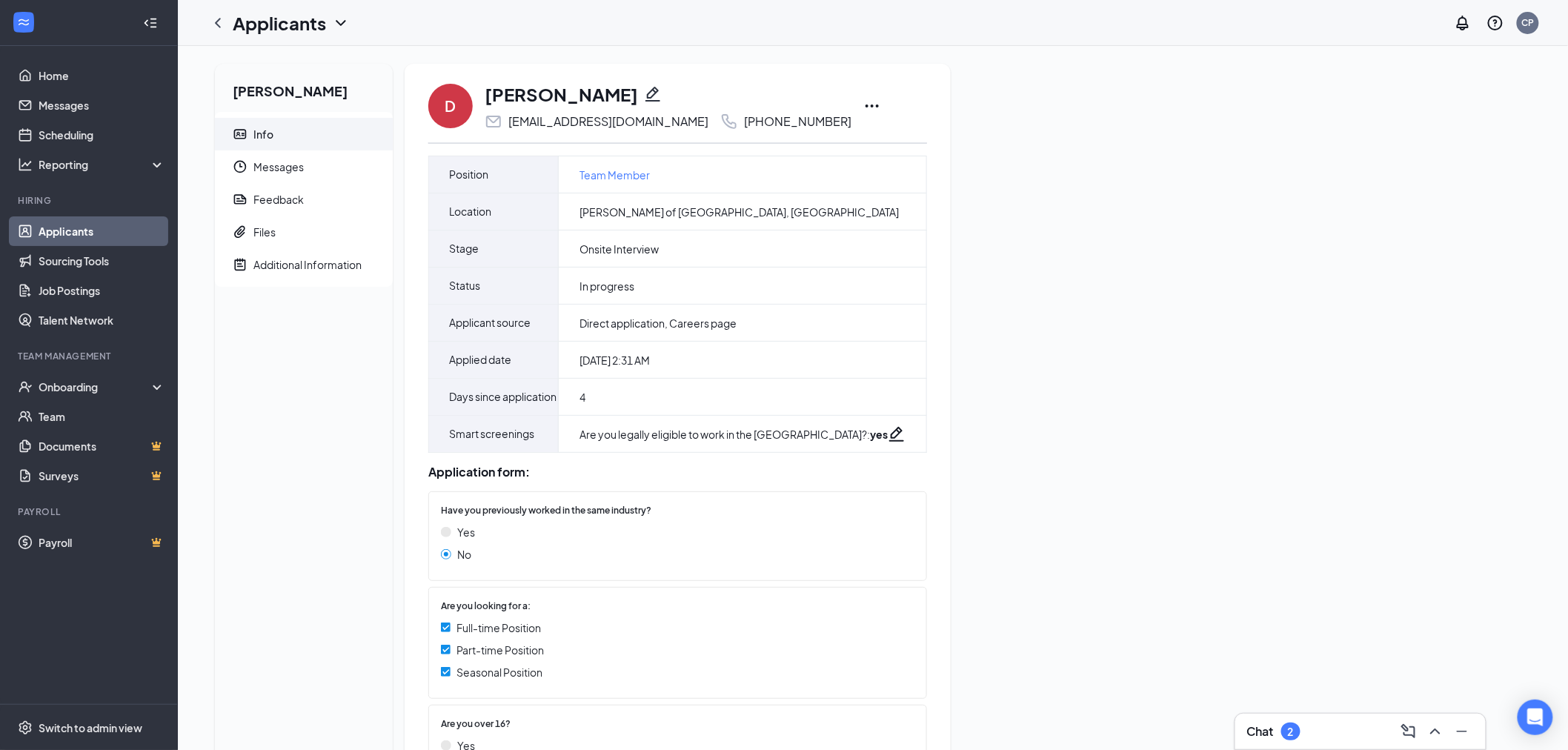
drag, startPoint x: 819, startPoint y: 105, endPoint x: 841, endPoint y: 104, distance: 22.0
click at [828, 104] on div "D Dalena Hopkins dalenahopkins215@gmail.com +1 (586) 422-5157" at bounding box center [677, 106] width 499 height 49
click at [864, 104] on icon "Ellipses" at bounding box center [873, 106] width 18 height 18
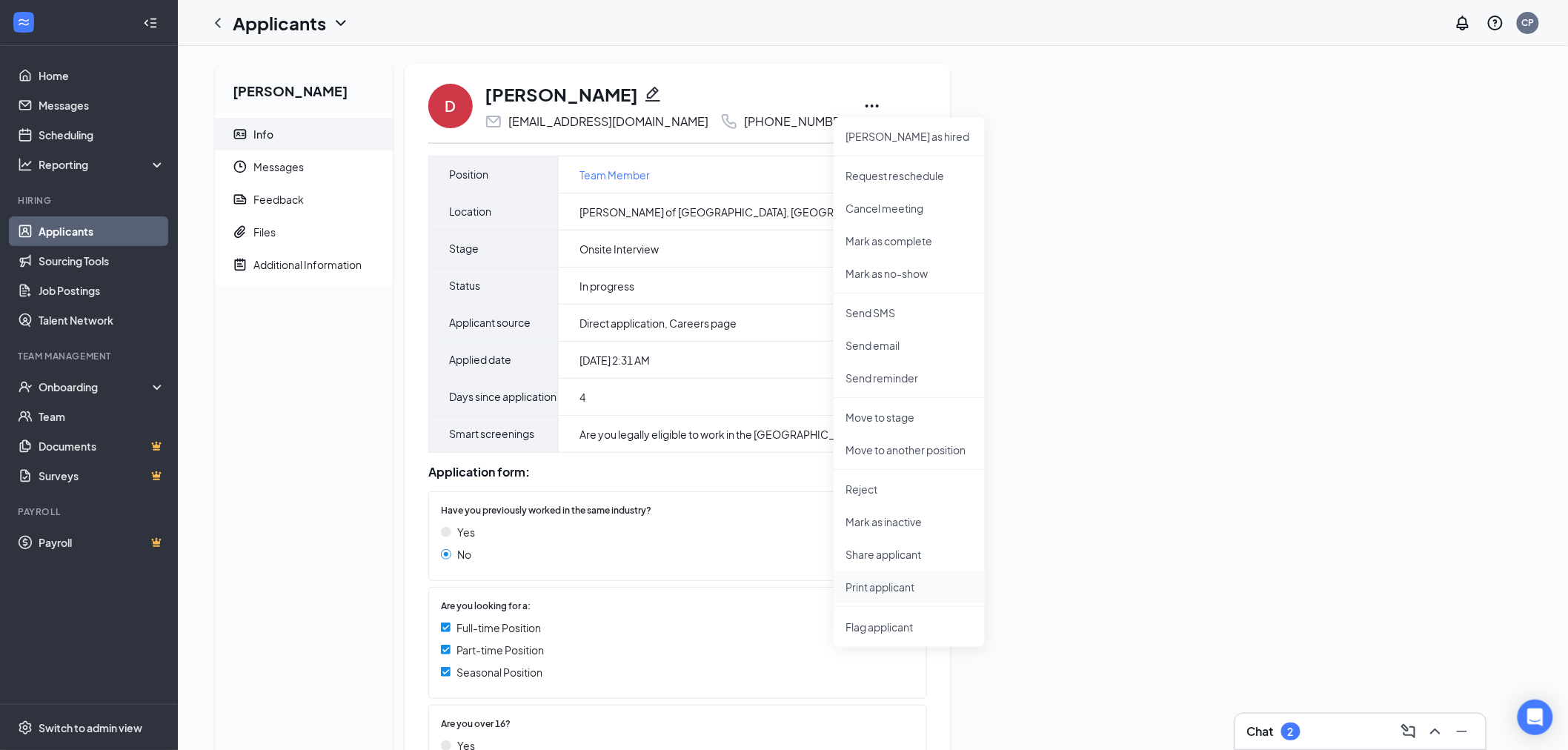
click at [878, 592] on p "Print applicant" at bounding box center [909, 587] width 127 height 15
